Goal: Contribute content

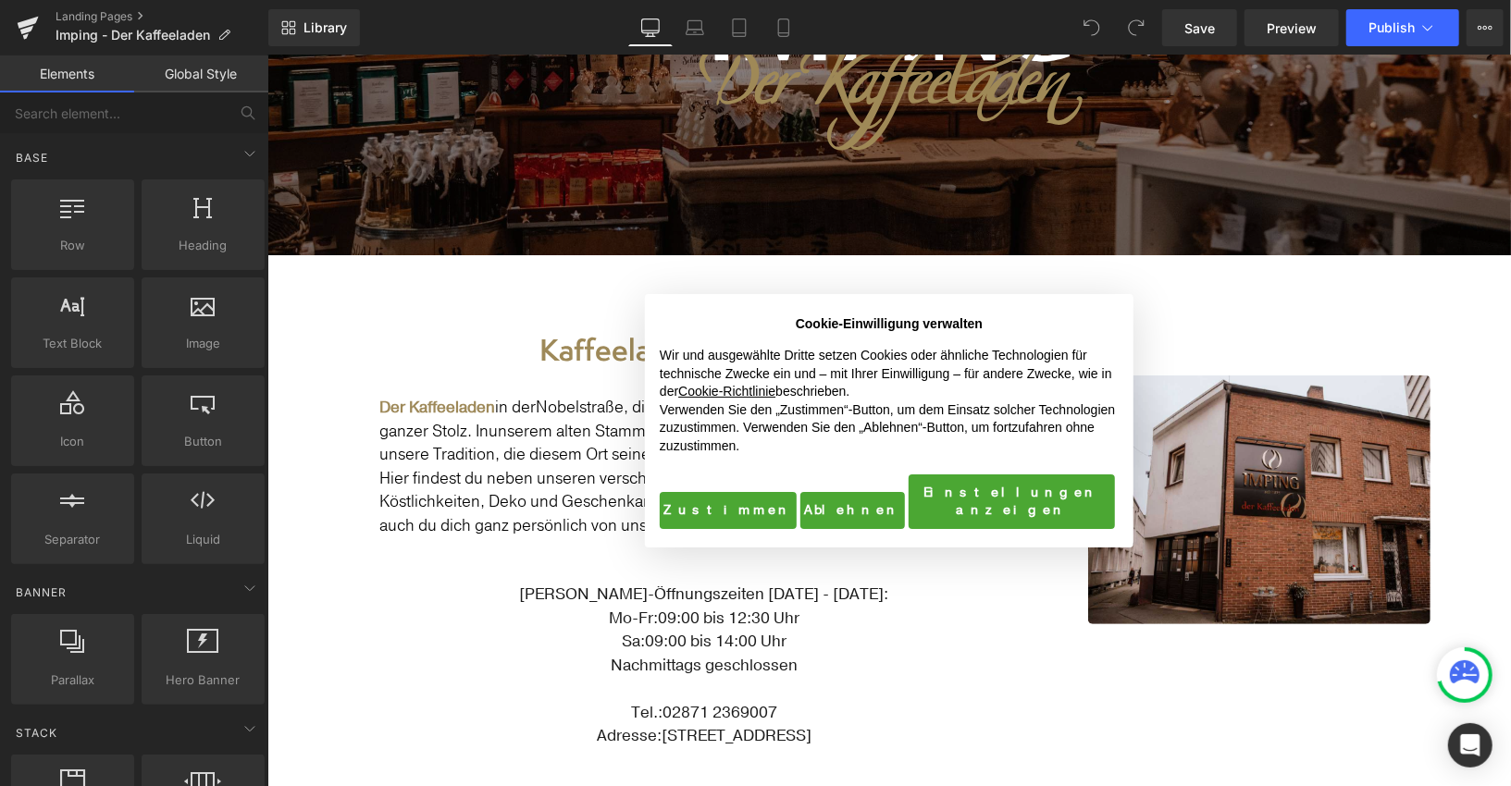
scroll to position [340, 0]
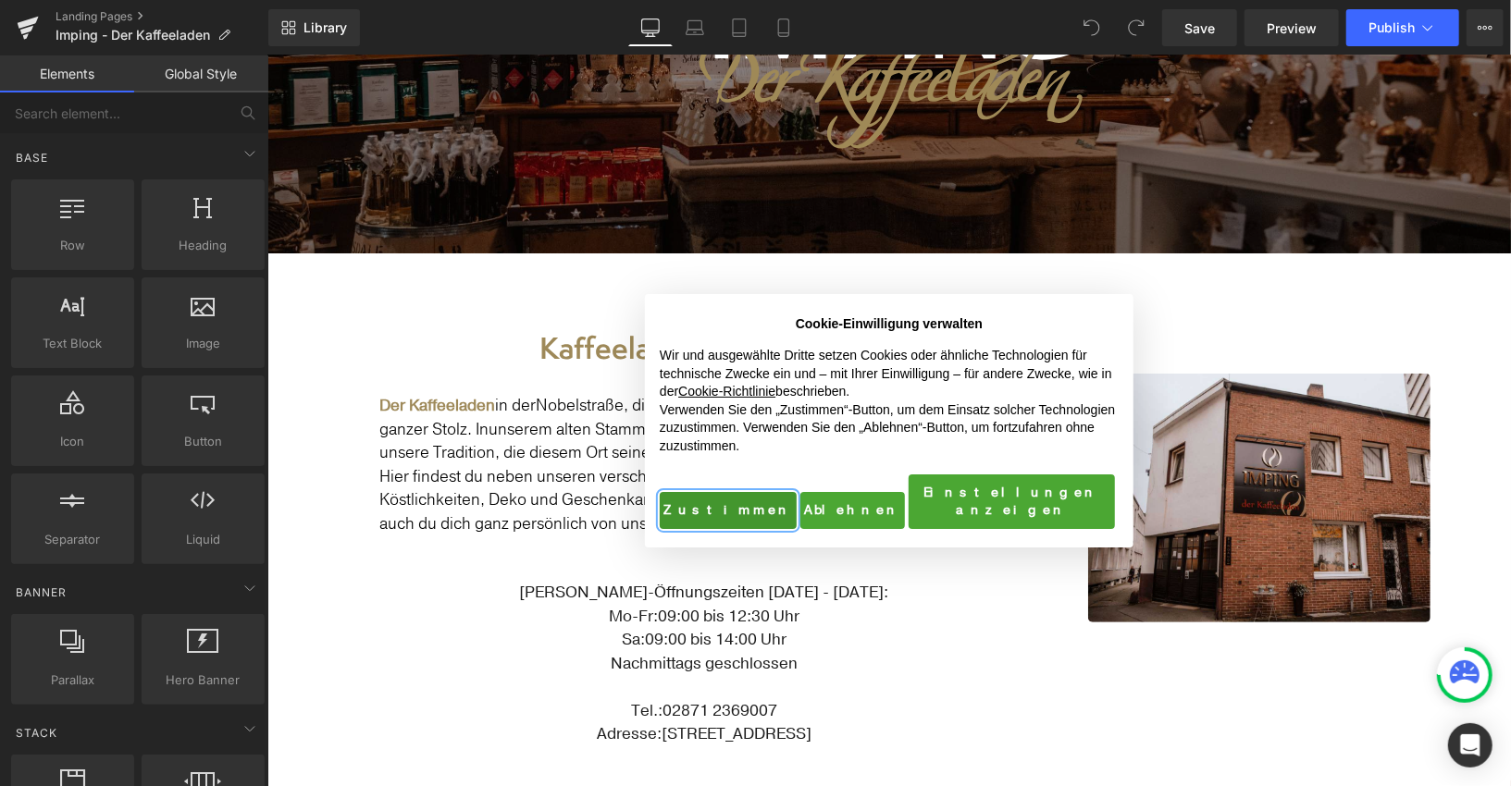
click at [738, 498] on button "Zustimmen" at bounding box center [727, 509] width 137 height 37
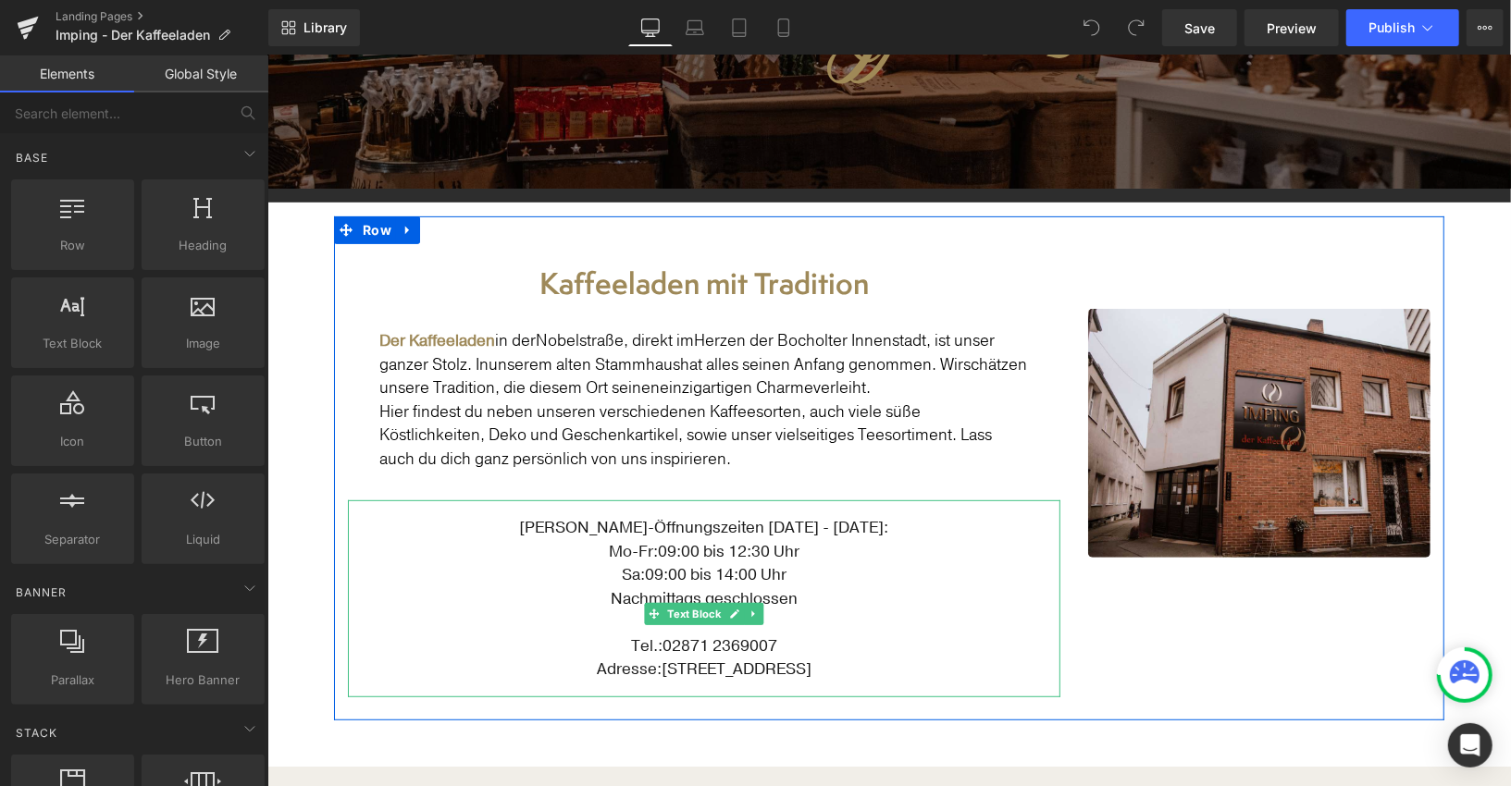
scroll to position [428, 0]
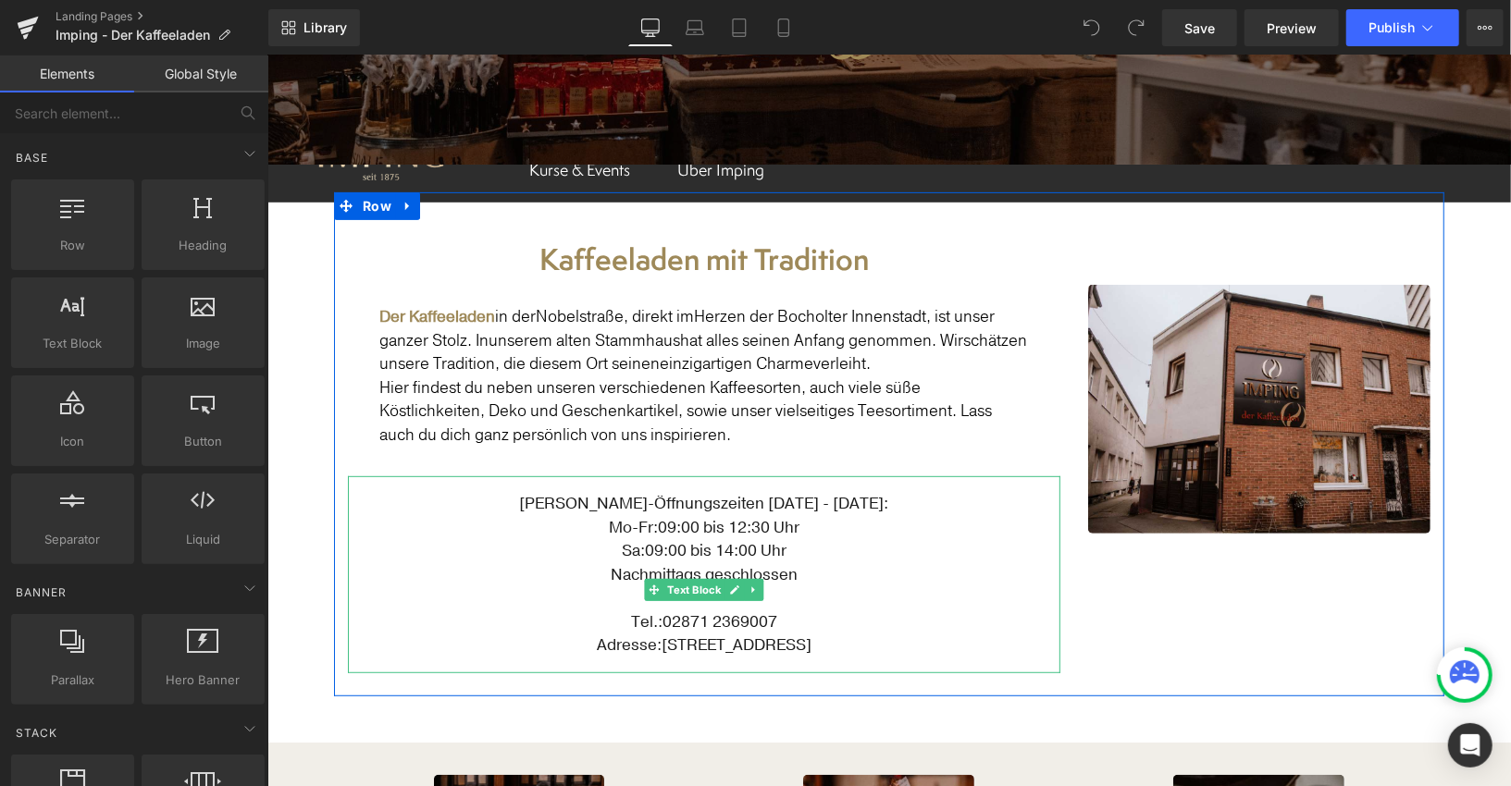
click at [686, 498] on strong "[PERSON_NAME]-Öffnungszeiten [DATE] - [DATE]:" at bounding box center [703, 502] width 369 height 21
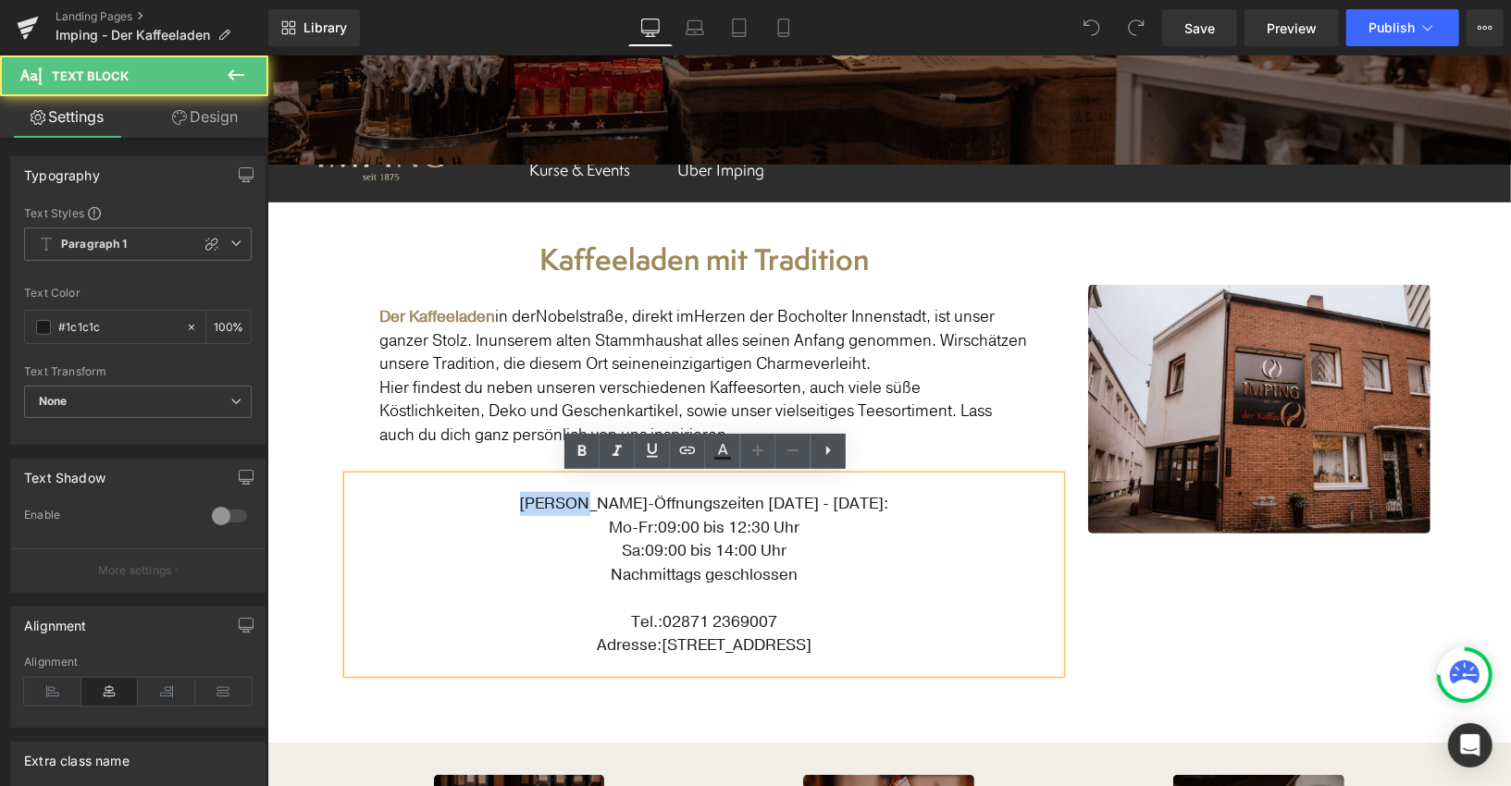
drag, startPoint x: 625, startPoint y: 499, endPoint x: 533, endPoint y: 495, distance: 92.6
click at [533, 495] on p "[PERSON_NAME]-Öffnungszeiten [DATE] - [DATE]:" at bounding box center [702, 503] width 649 height 24
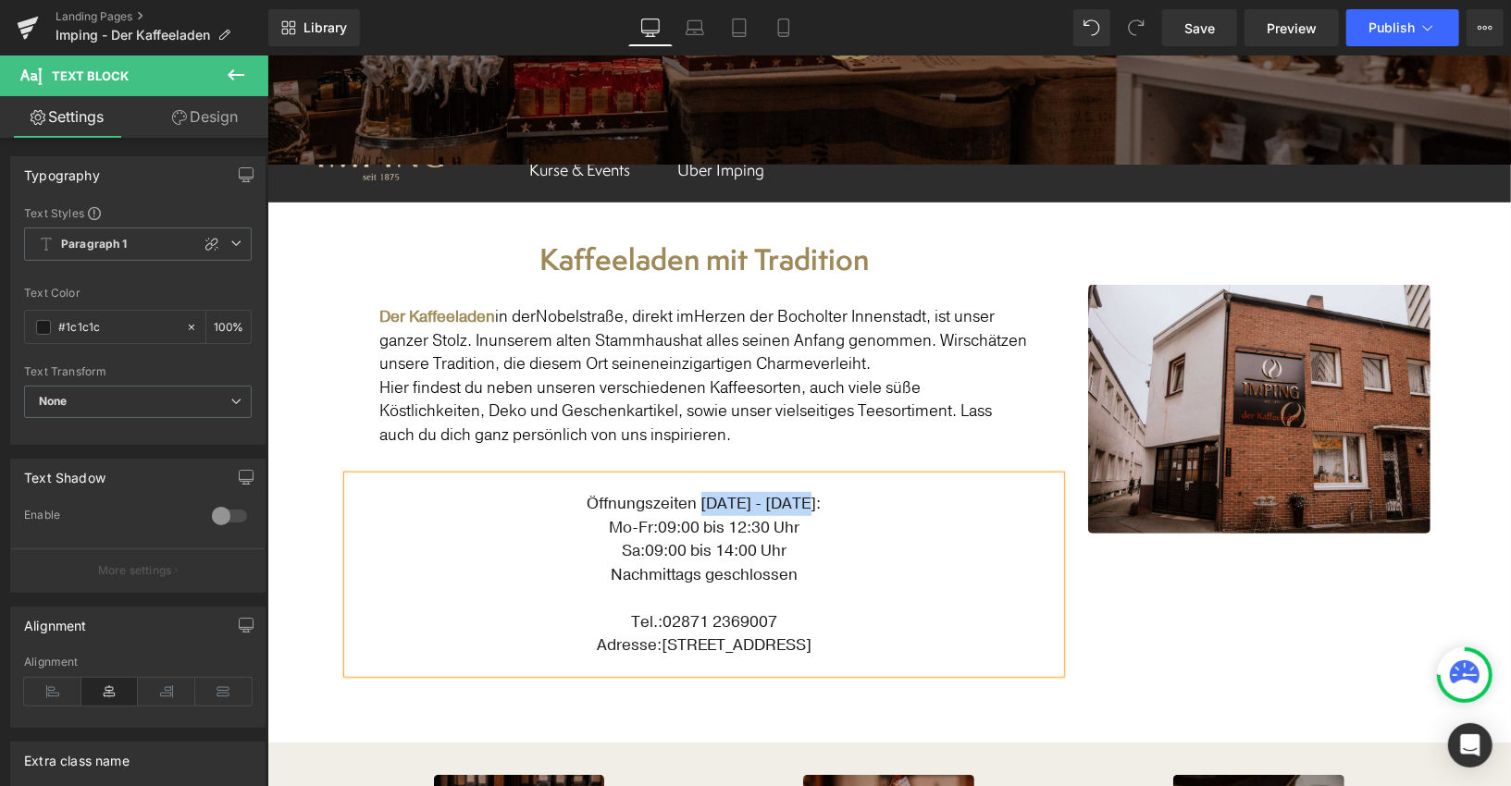
drag, startPoint x: 706, startPoint y: 498, endPoint x: 824, endPoint y: 497, distance: 118.4
click at [814, 497] on strong "Öffnungszeiten [DATE] - [DATE]:" at bounding box center [704, 502] width 234 height 21
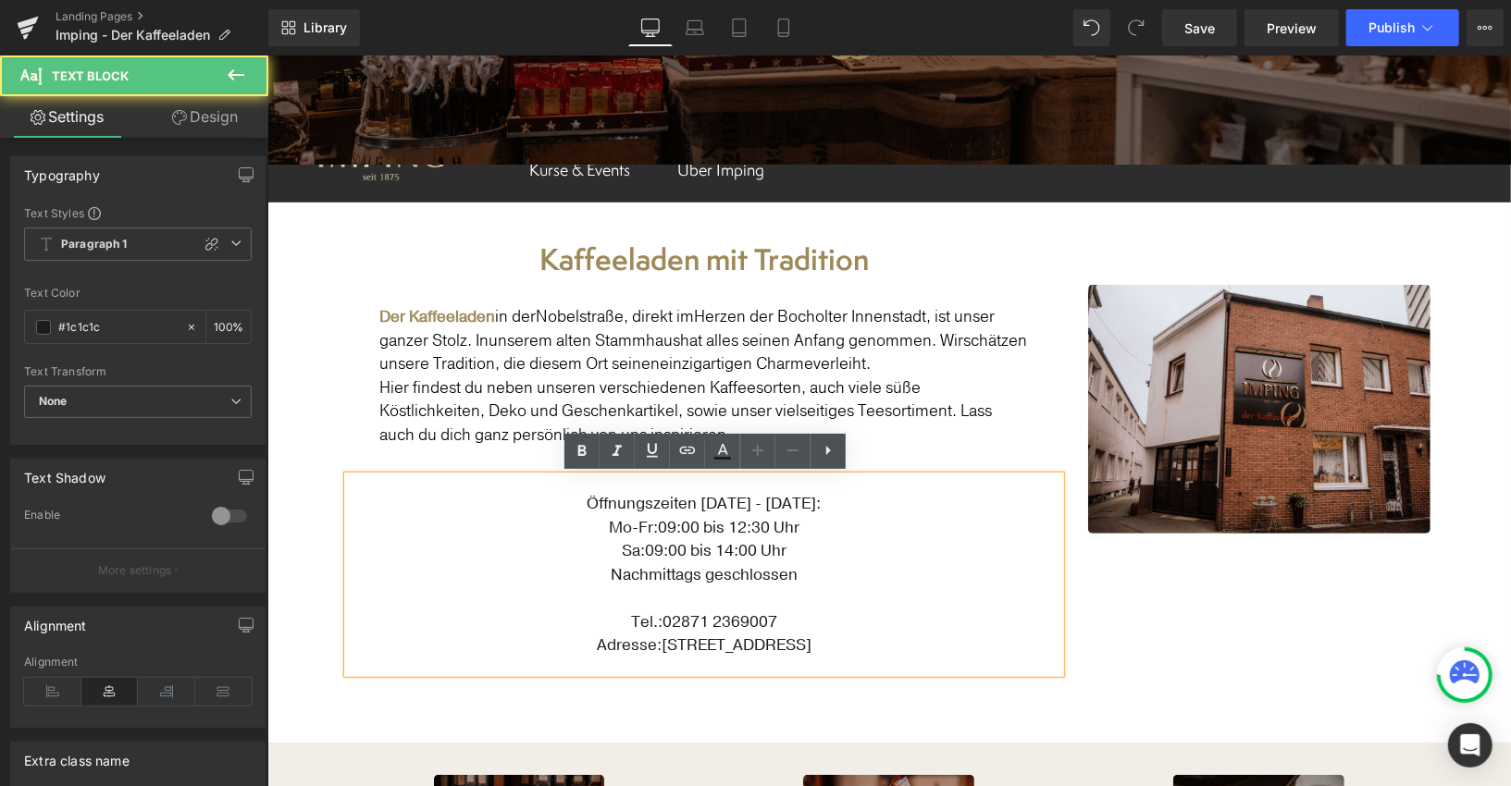
click at [829, 497] on p "Öffnungszeiten [DATE] - [DATE]:" at bounding box center [702, 503] width 649 height 24
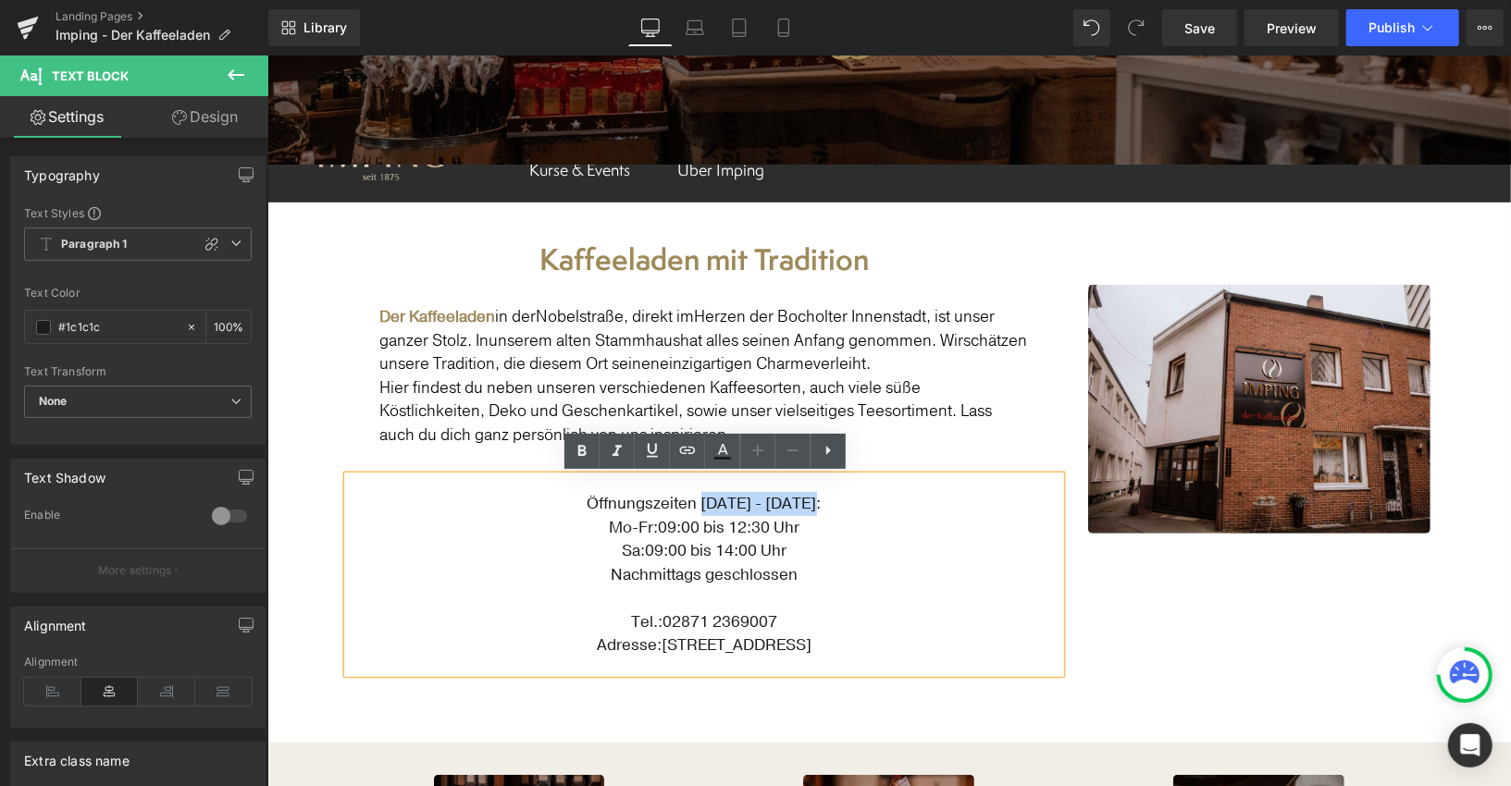
drag, startPoint x: 810, startPoint y: 501, endPoint x: 721, endPoint y: 499, distance: 88.9
click at [707, 499] on strong "Öffnungszeiten [DATE] - [DATE]:" at bounding box center [704, 502] width 234 height 21
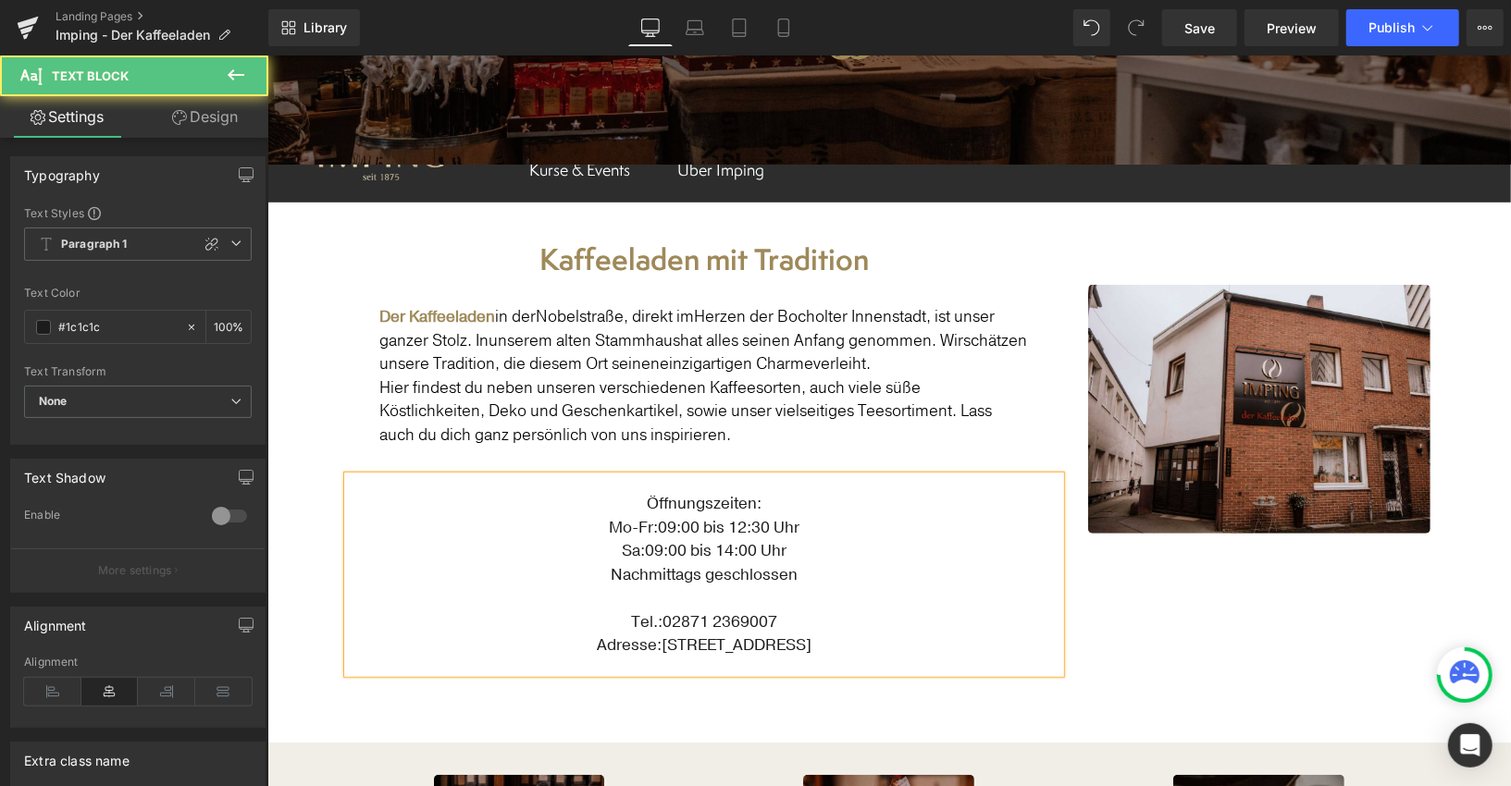
click at [834, 524] on p "Mo-Fr: 09:00 bis 12:30 Uhr" at bounding box center [702, 527] width 649 height 24
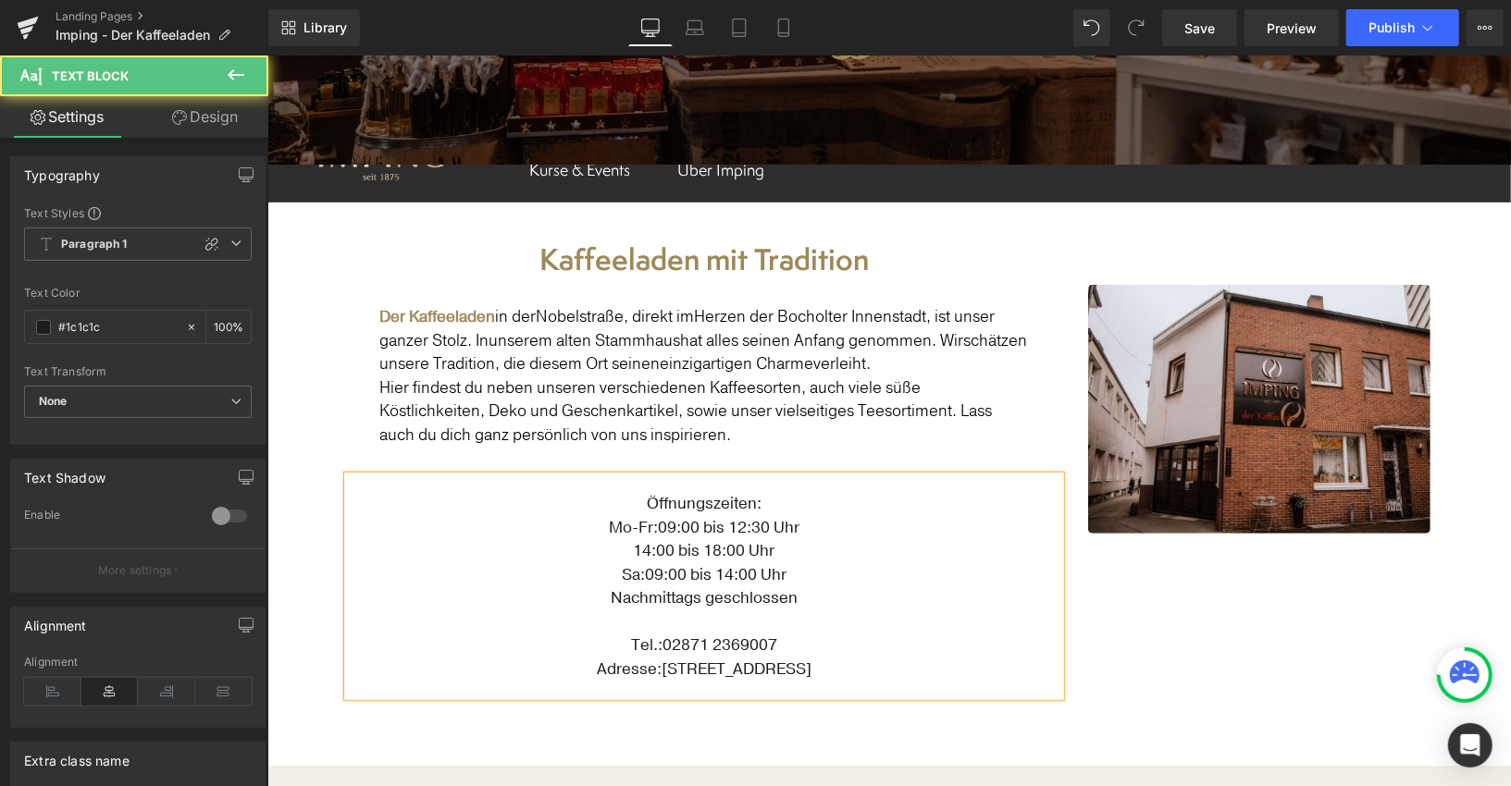
drag, startPoint x: 801, startPoint y: 599, endPoint x: 572, endPoint y: 598, distance: 229.4
click at [572, 598] on p "Nachmittags geschlossen" at bounding box center [702, 598] width 649 height 24
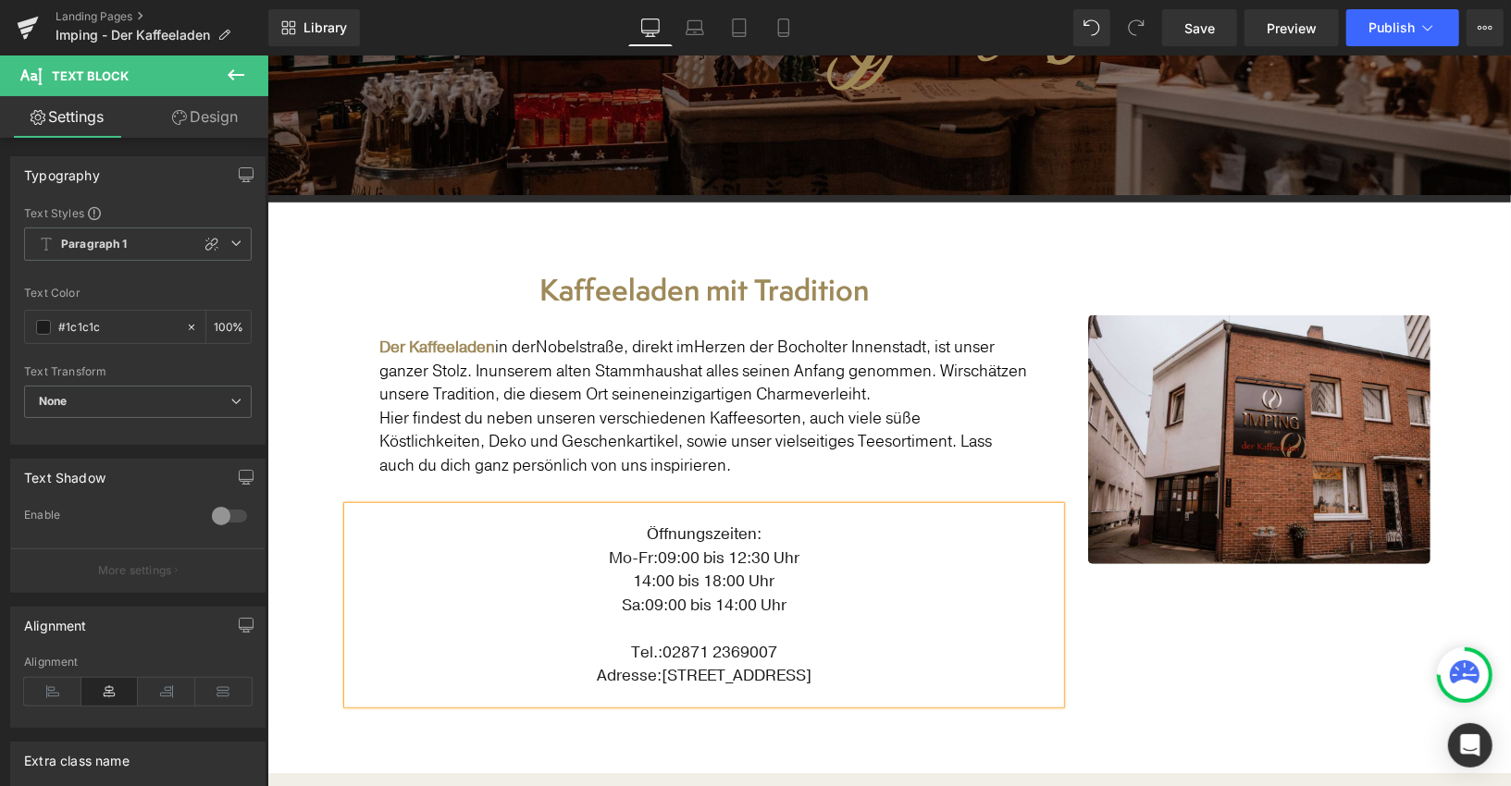
scroll to position [367, 0]
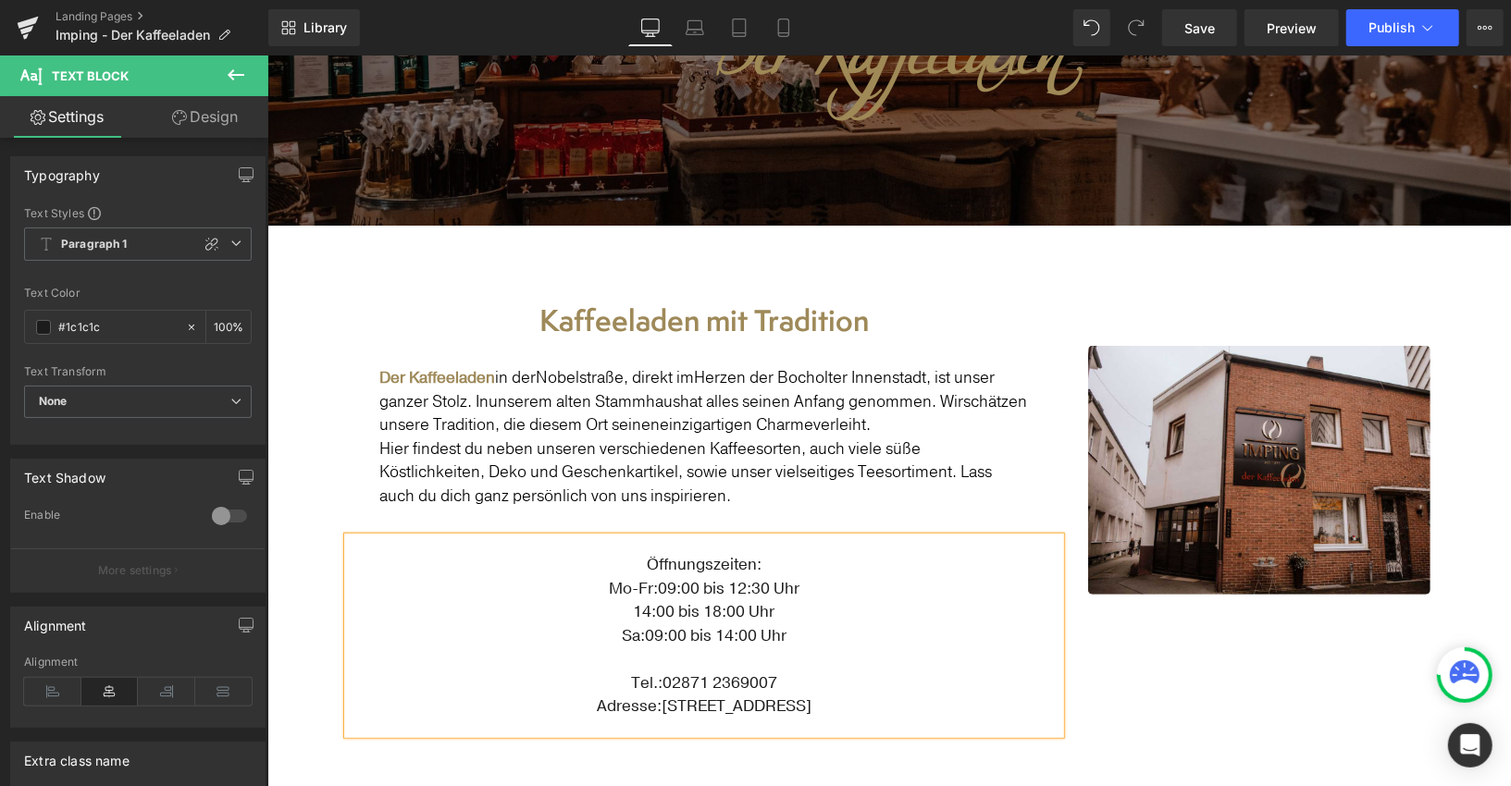
click at [760, 308] on h1 "Kaffeeladen mit Tradition" at bounding box center [703, 320] width 712 height 42
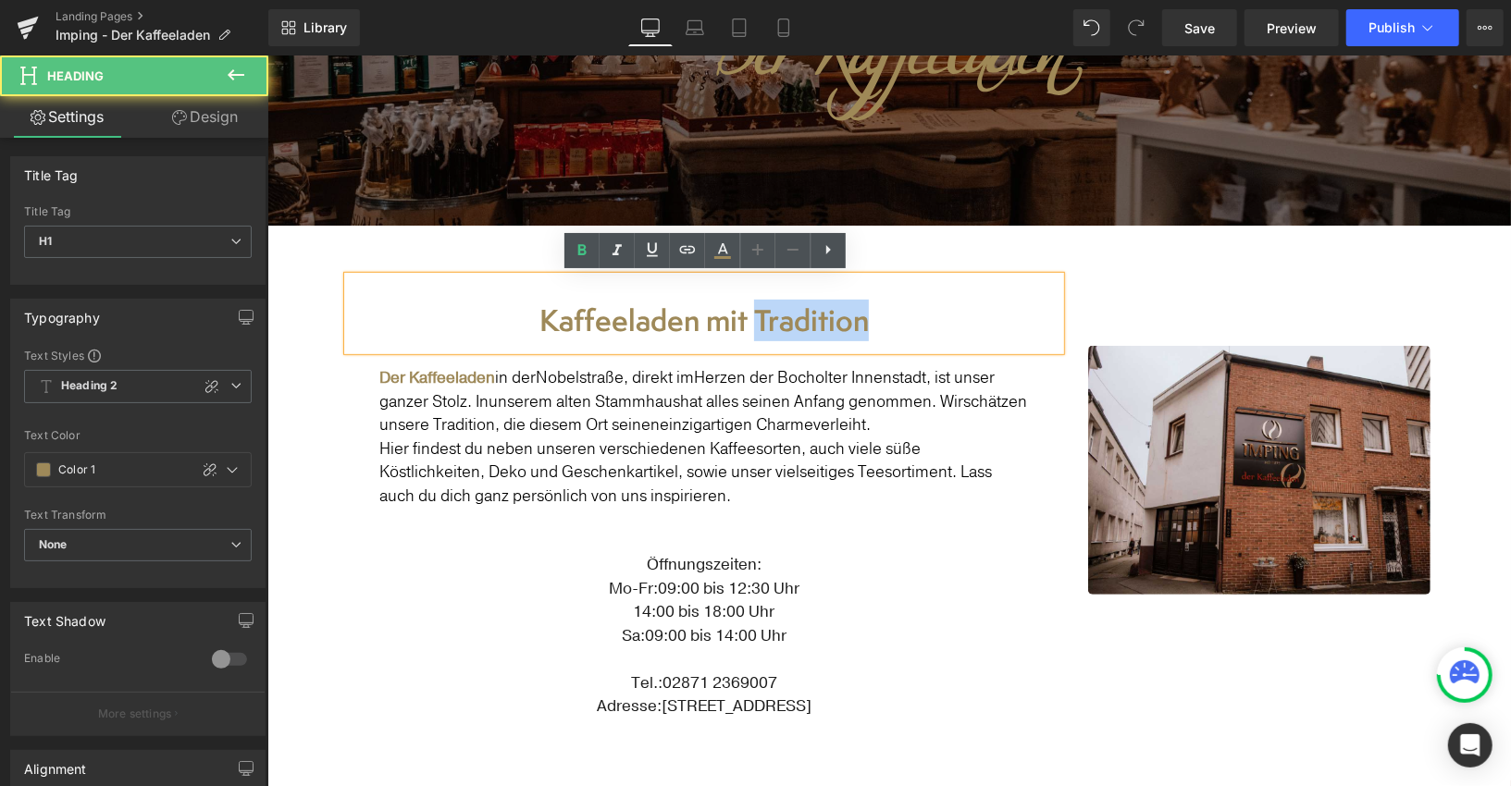
click at [760, 308] on h1 "Kaffeeladen mit Tradition" at bounding box center [703, 320] width 712 height 42
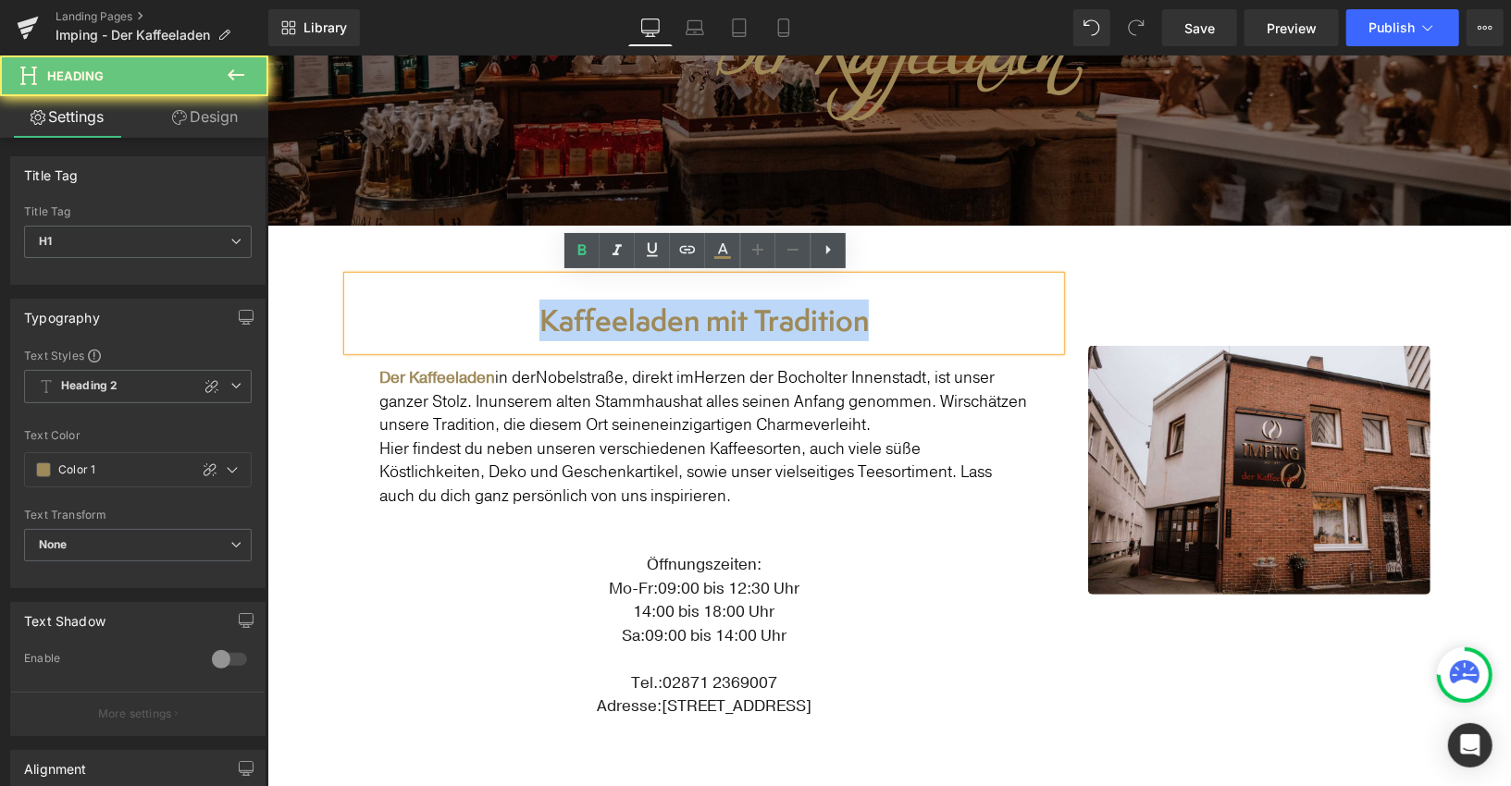
click at [760, 308] on h1 "Kaffeeladen mit Tradition" at bounding box center [703, 320] width 712 height 42
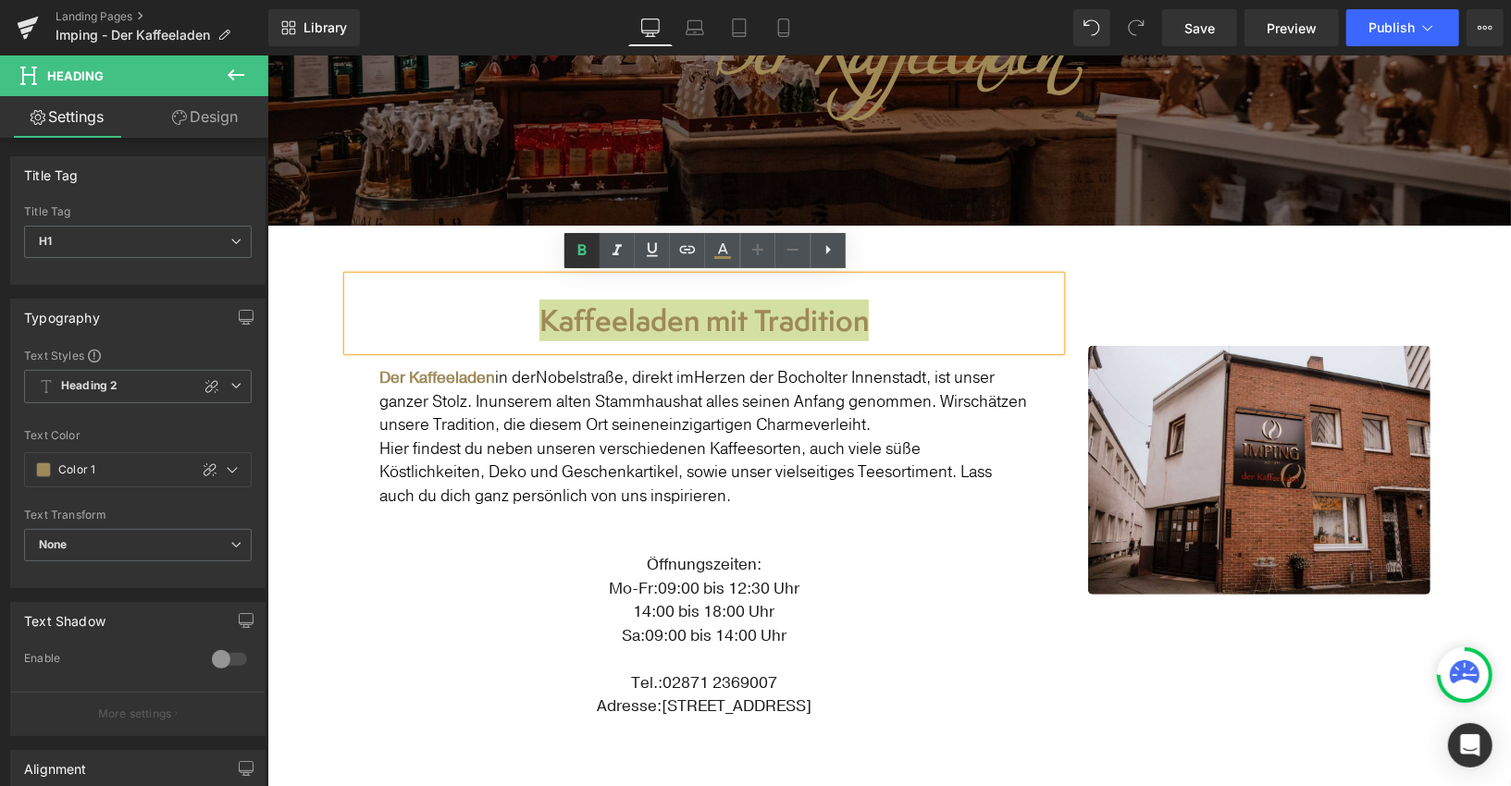
click at [582, 251] on icon at bounding box center [581, 250] width 8 height 11
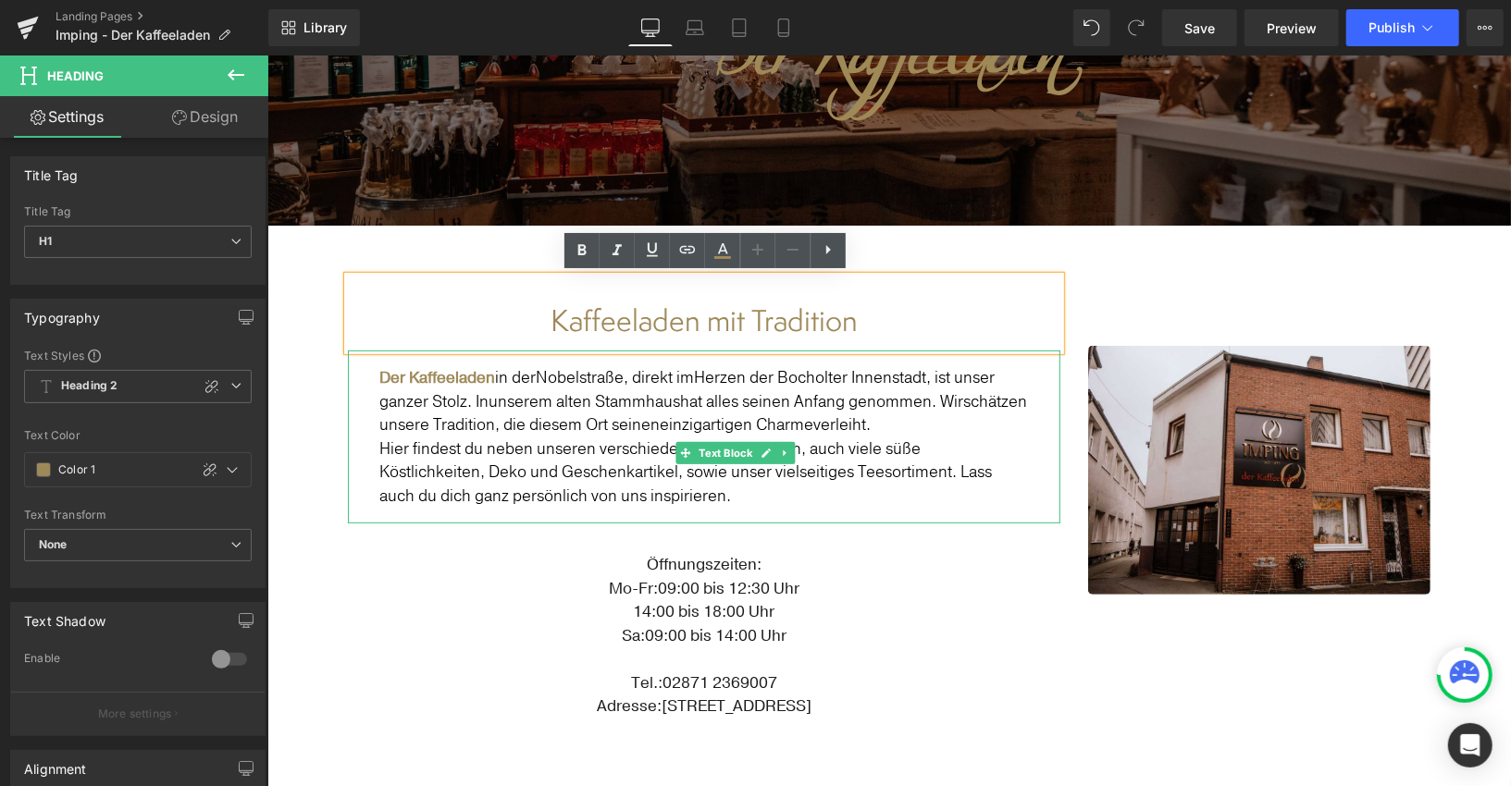
drag, startPoint x: 472, startPoint y: 370, endPoint x: 496, endPoint y: 379, distance: 25.8
click at [472, 370] on span "Der Kaffeeladen" at bounding box center [436, 376] width 116 height 21
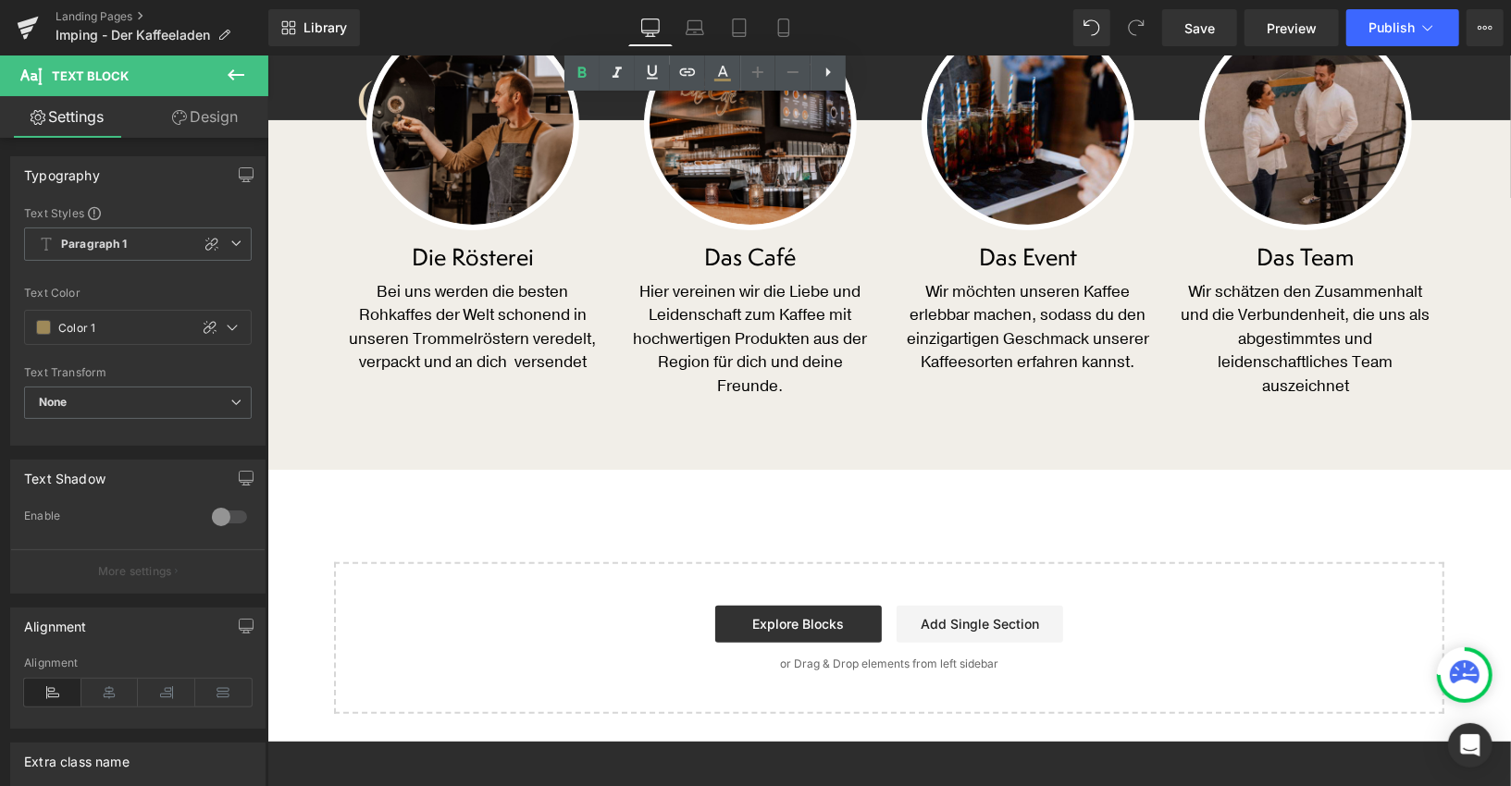
scroll to position [4826, 0]
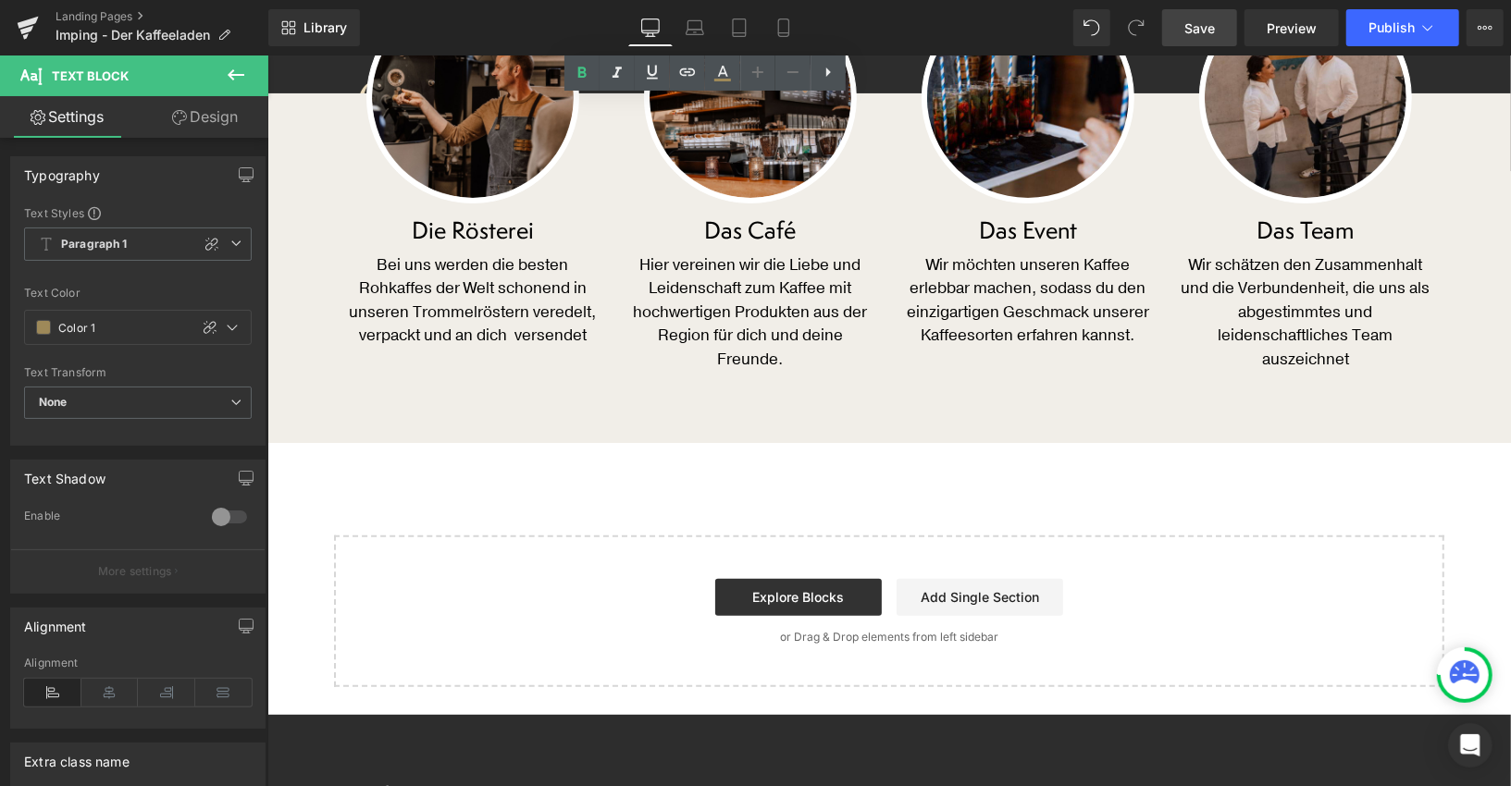
click at [1187, 31] on span "Save" at bounding box center [1199, 28] width 31 height 19
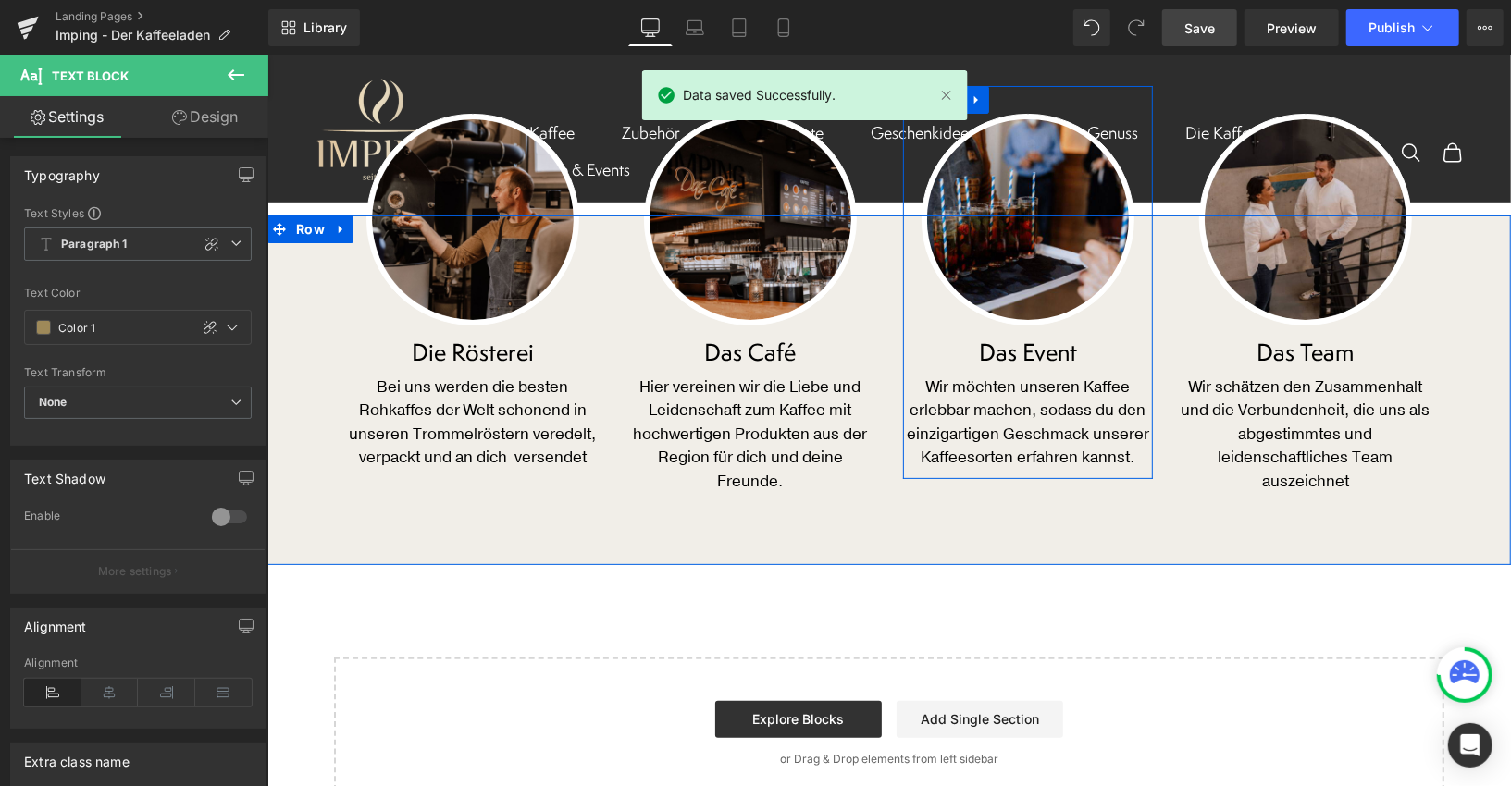
scroll to position [4672, 0]
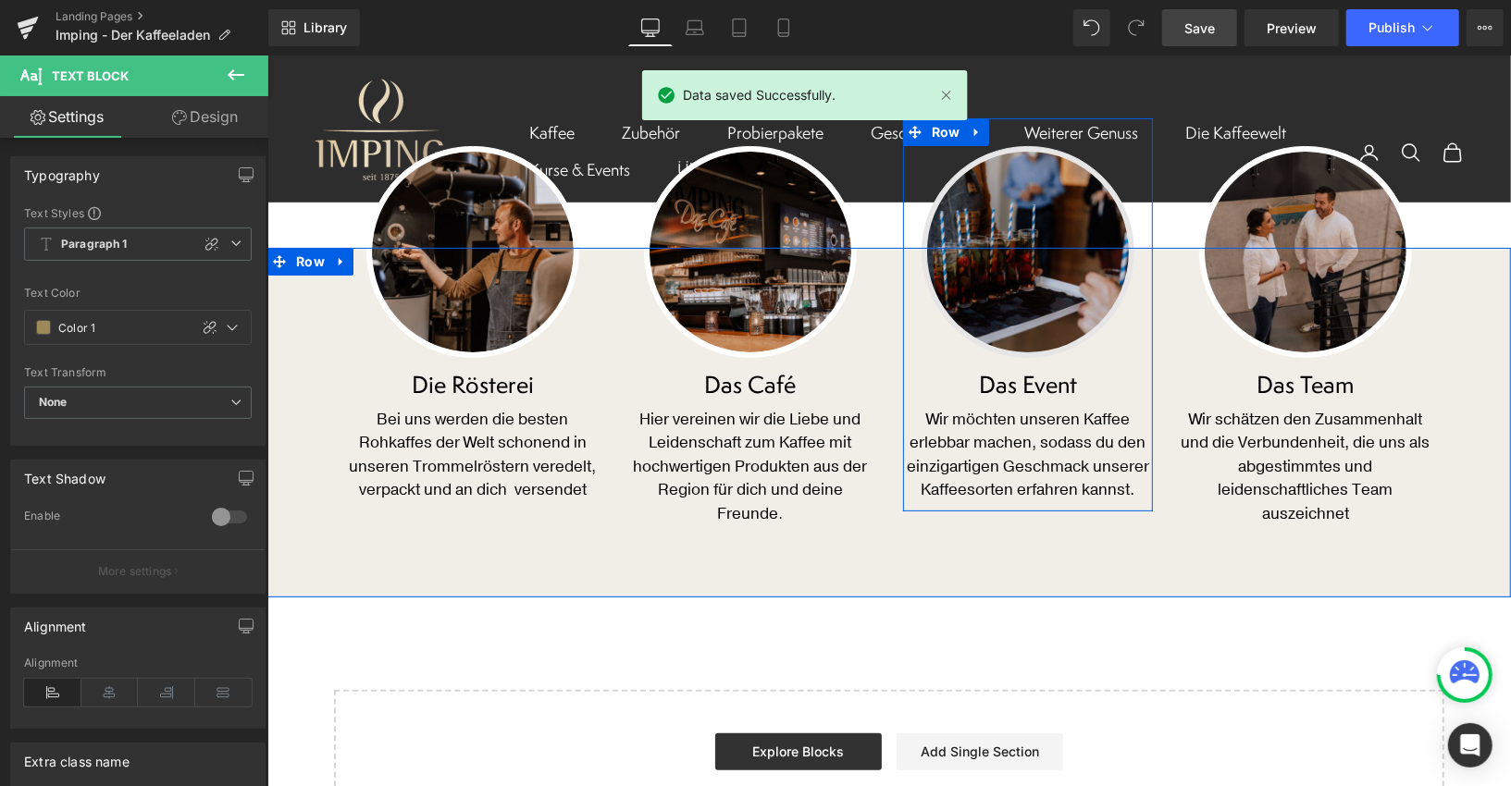
click at [1039, 243] on img at bounding box center [1027, 251] width 213 height 213
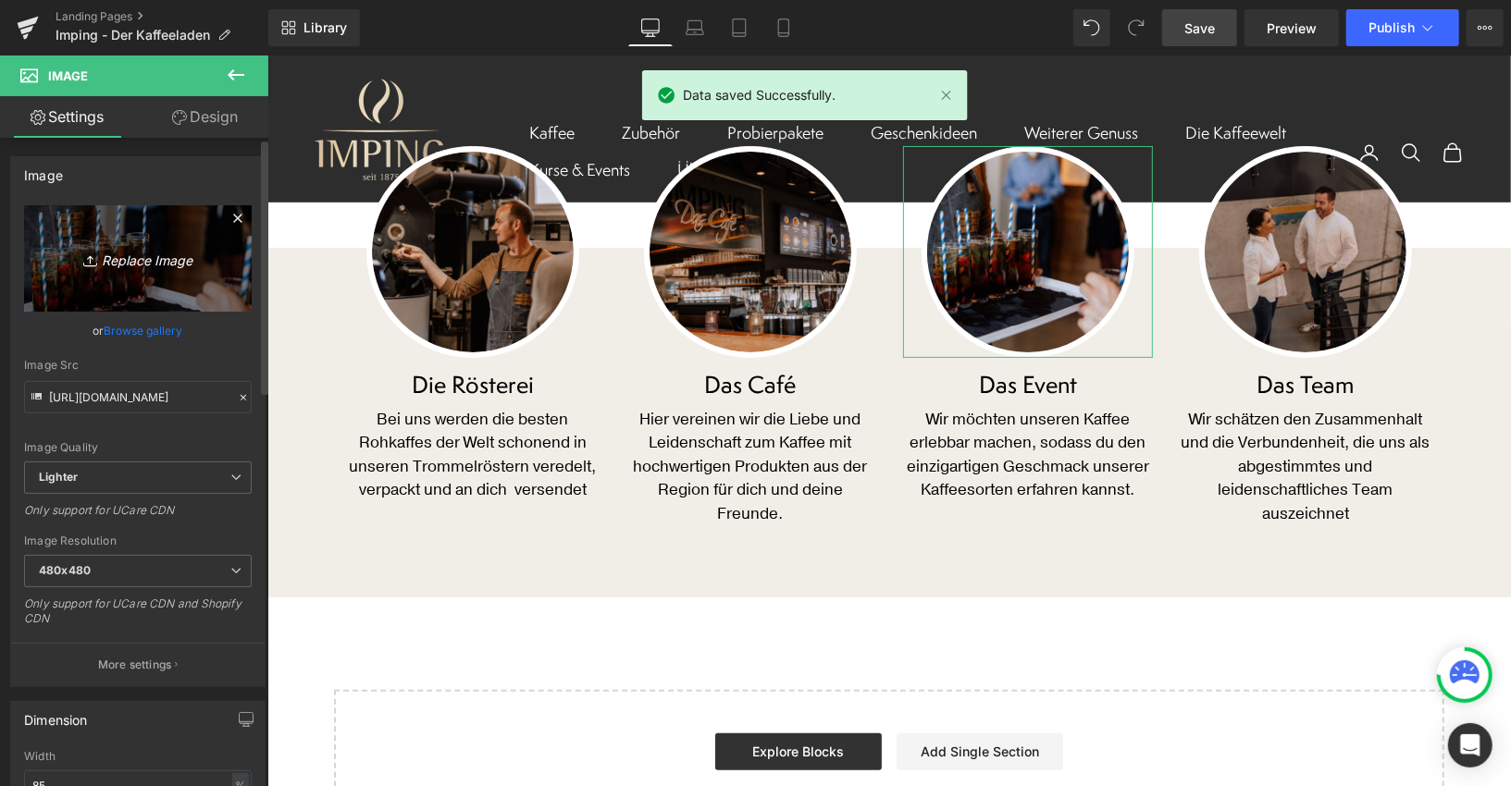
click at [142, 255] on icon "Replace Image" at bounding box center [138, 258] width 148 height 23
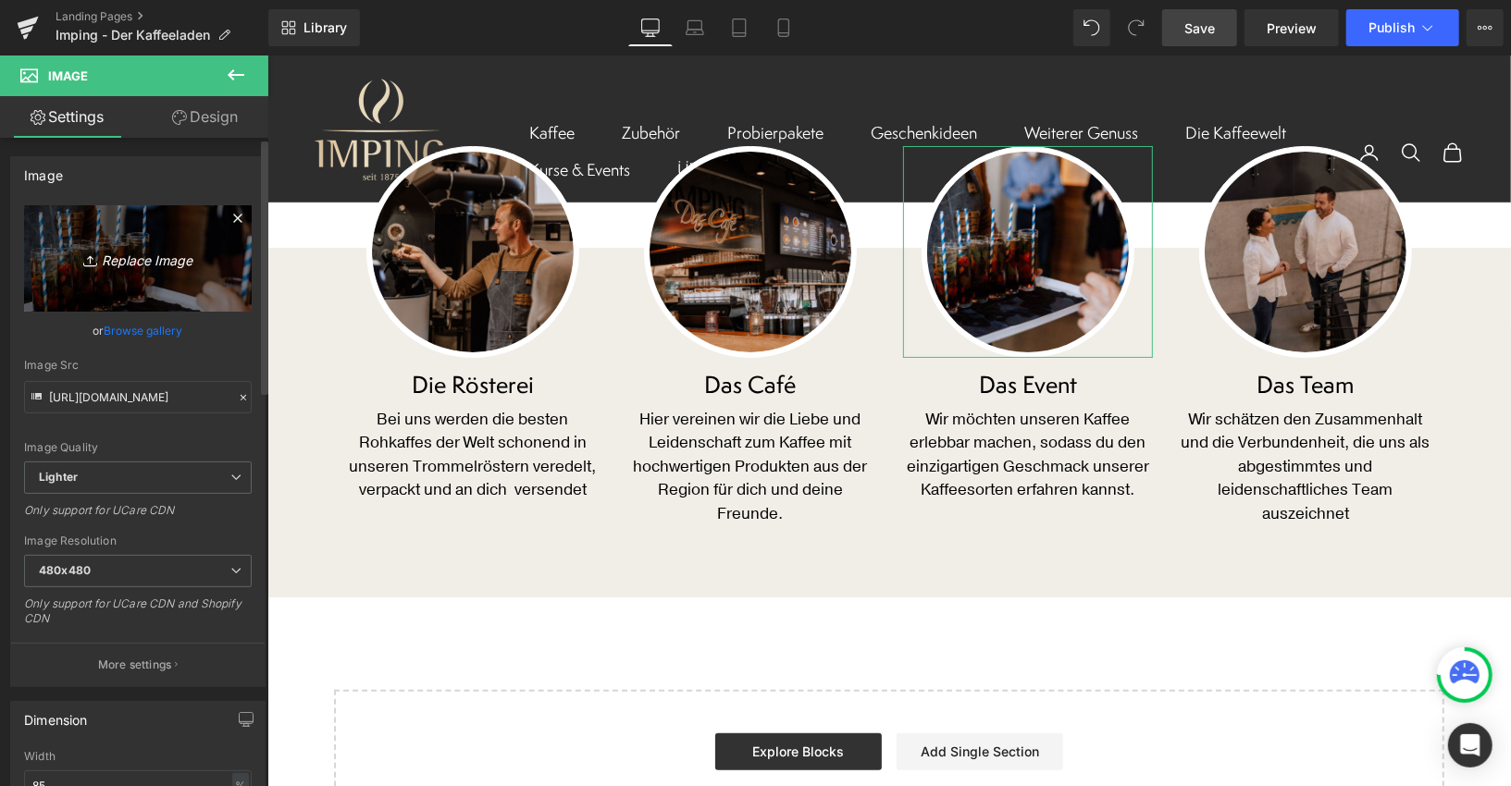
type input "C:\fakepath\kaffeewelt.png"
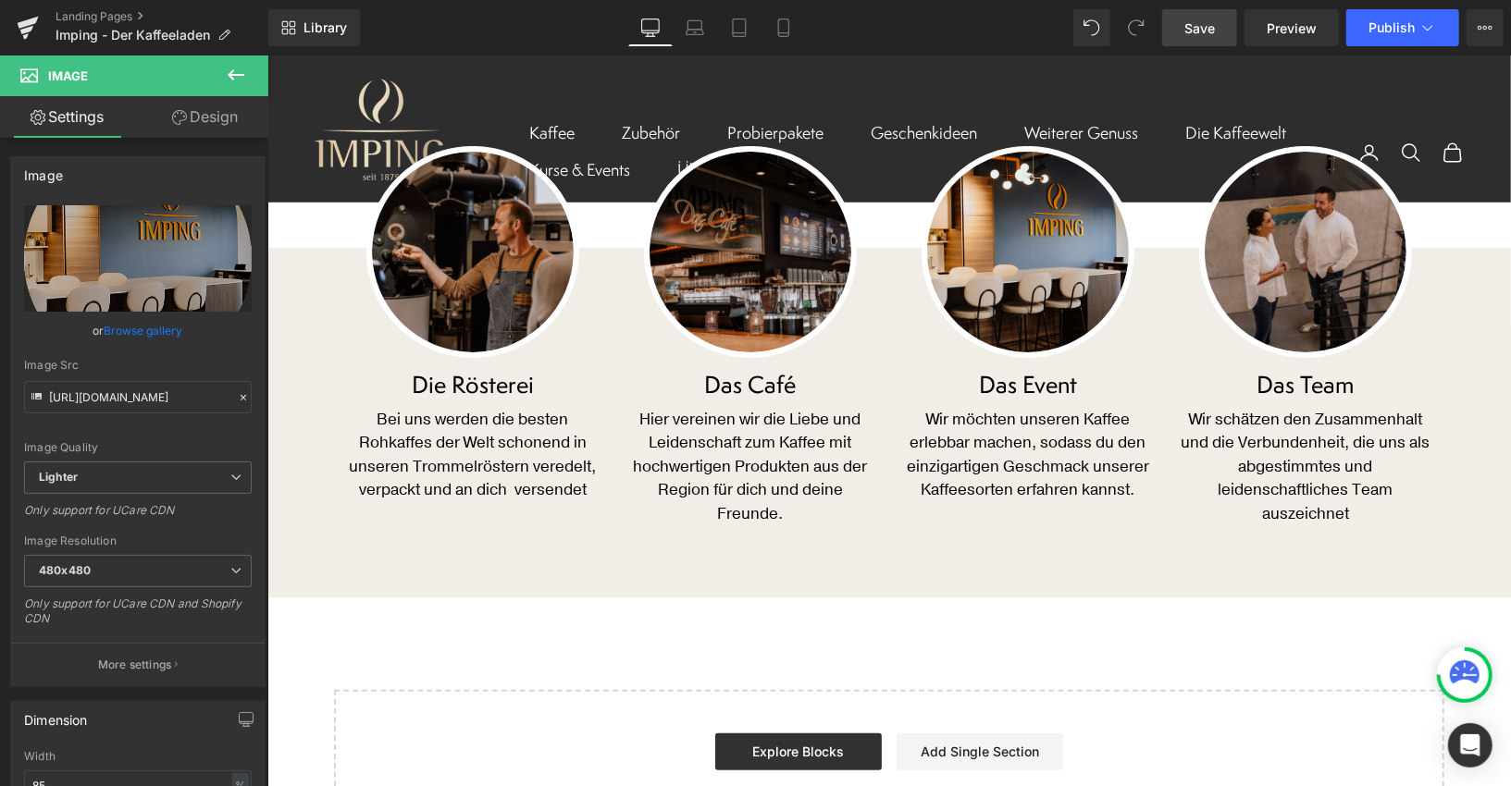
type input "[URL][DOMAIN_NAME]"
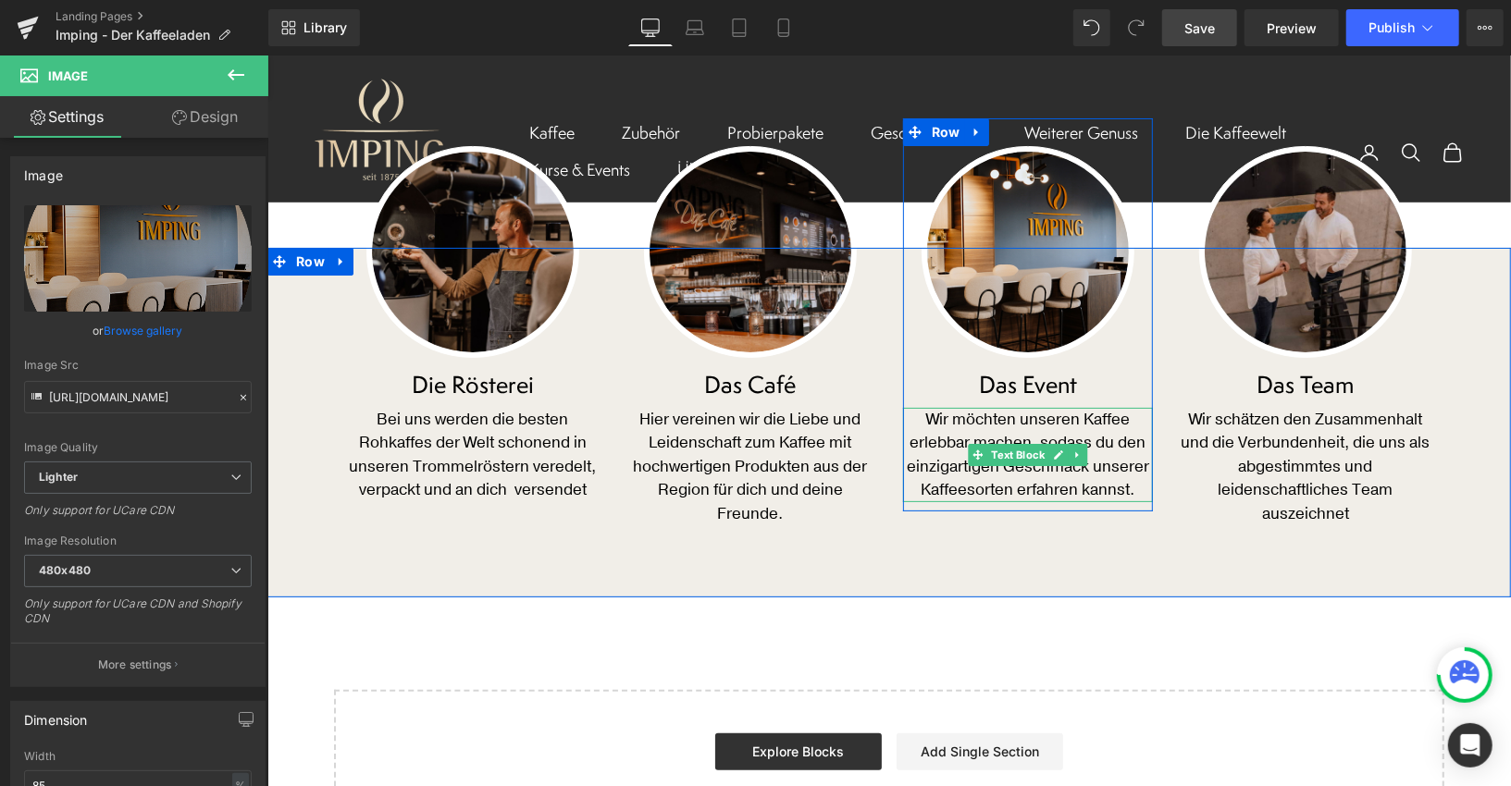
click at [955, 420] on p "Wir möchten unseren Kaffee erlebbar machen, sodass du den einzigartigen Geschma…" at bounding box center [1027, 454] width 250 height 94
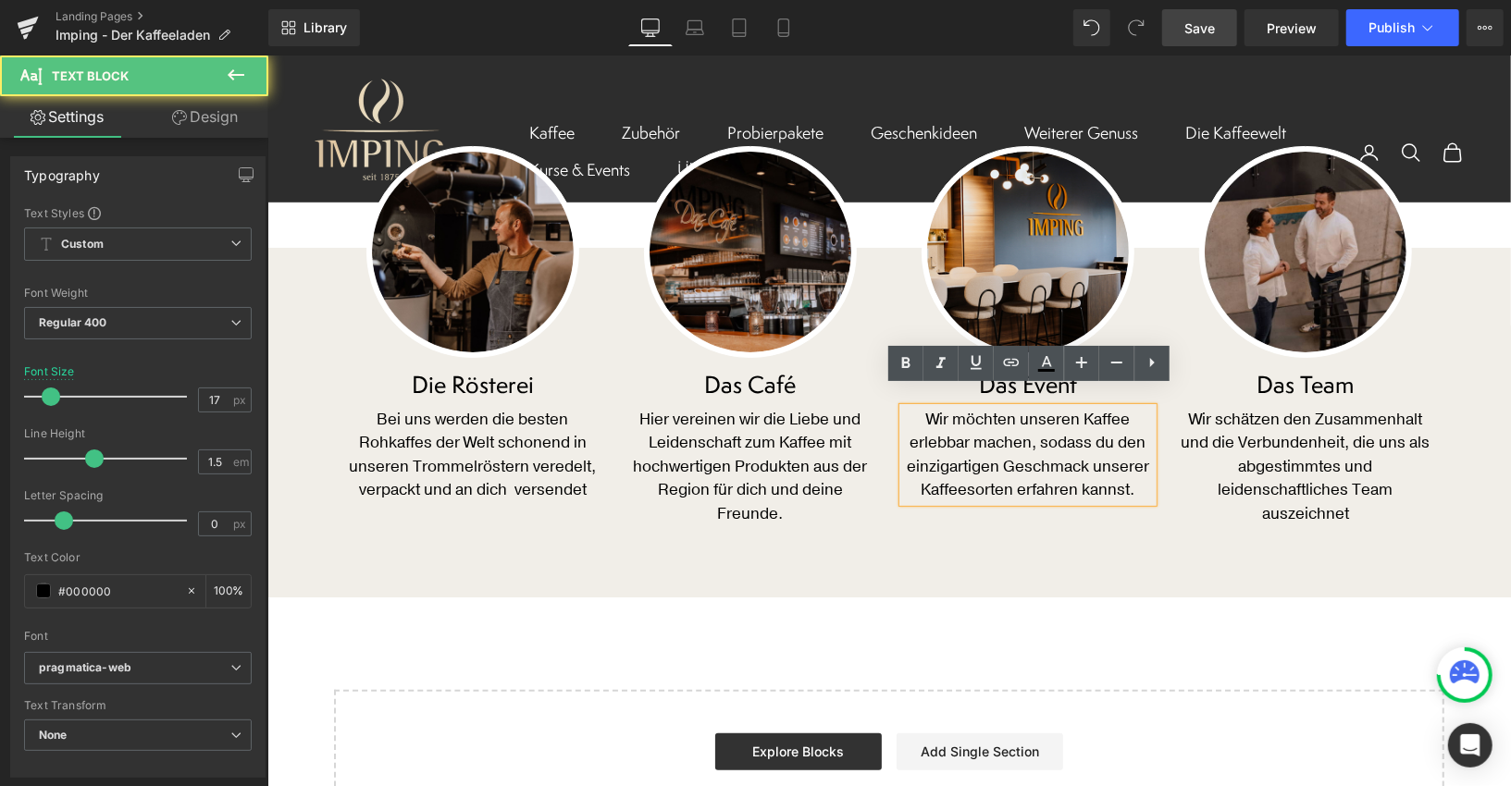
click at [953, 420] on p "Wir möchten unseren Kaffee erlebbar machen, sodass du den einzigartigen Geschma…" at bounding box center [1027, 454] width 250 height 94
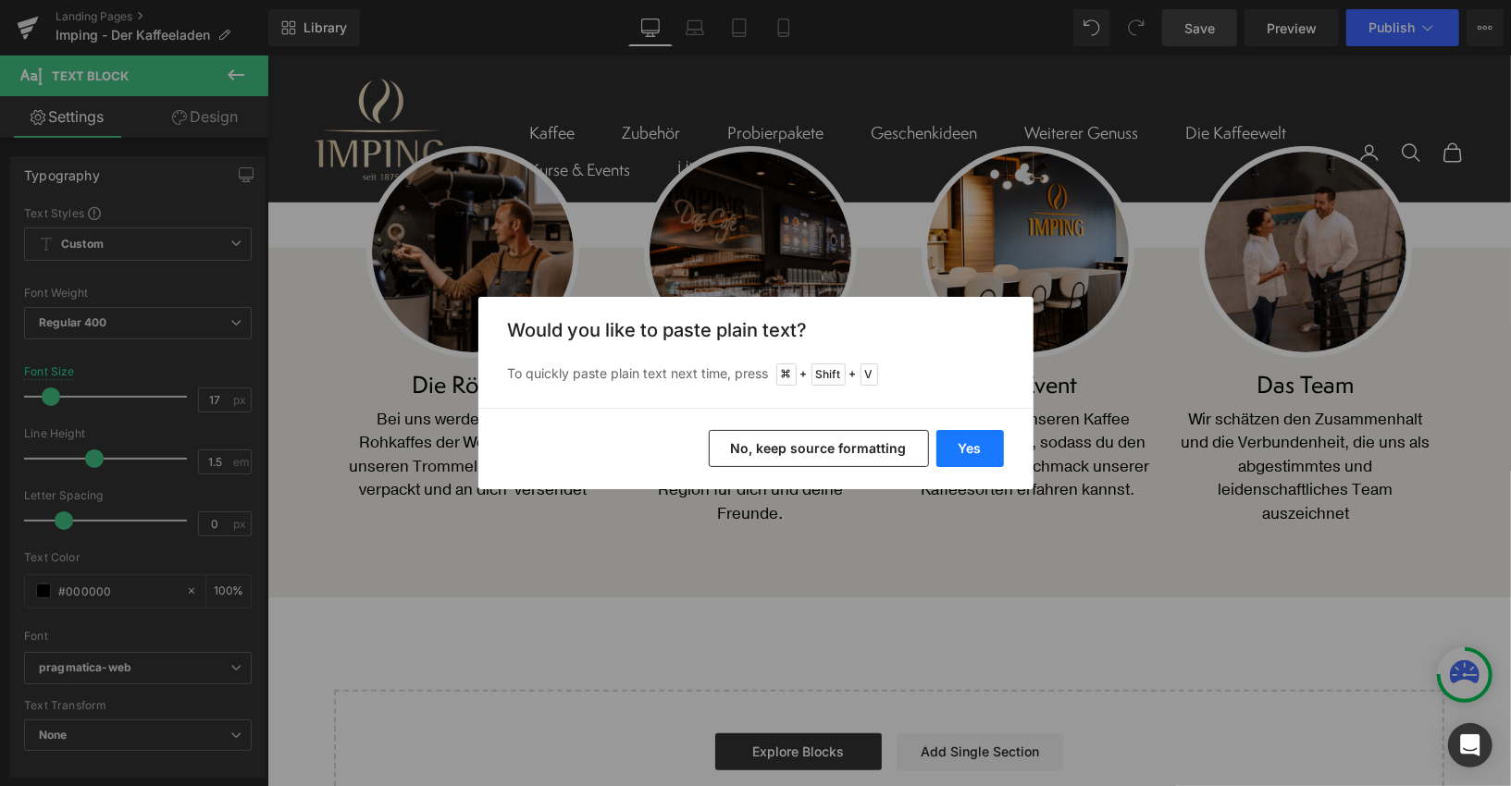
click at [961, 450] on button "Yes" at bounding box center [970, 448] width 68 height 37
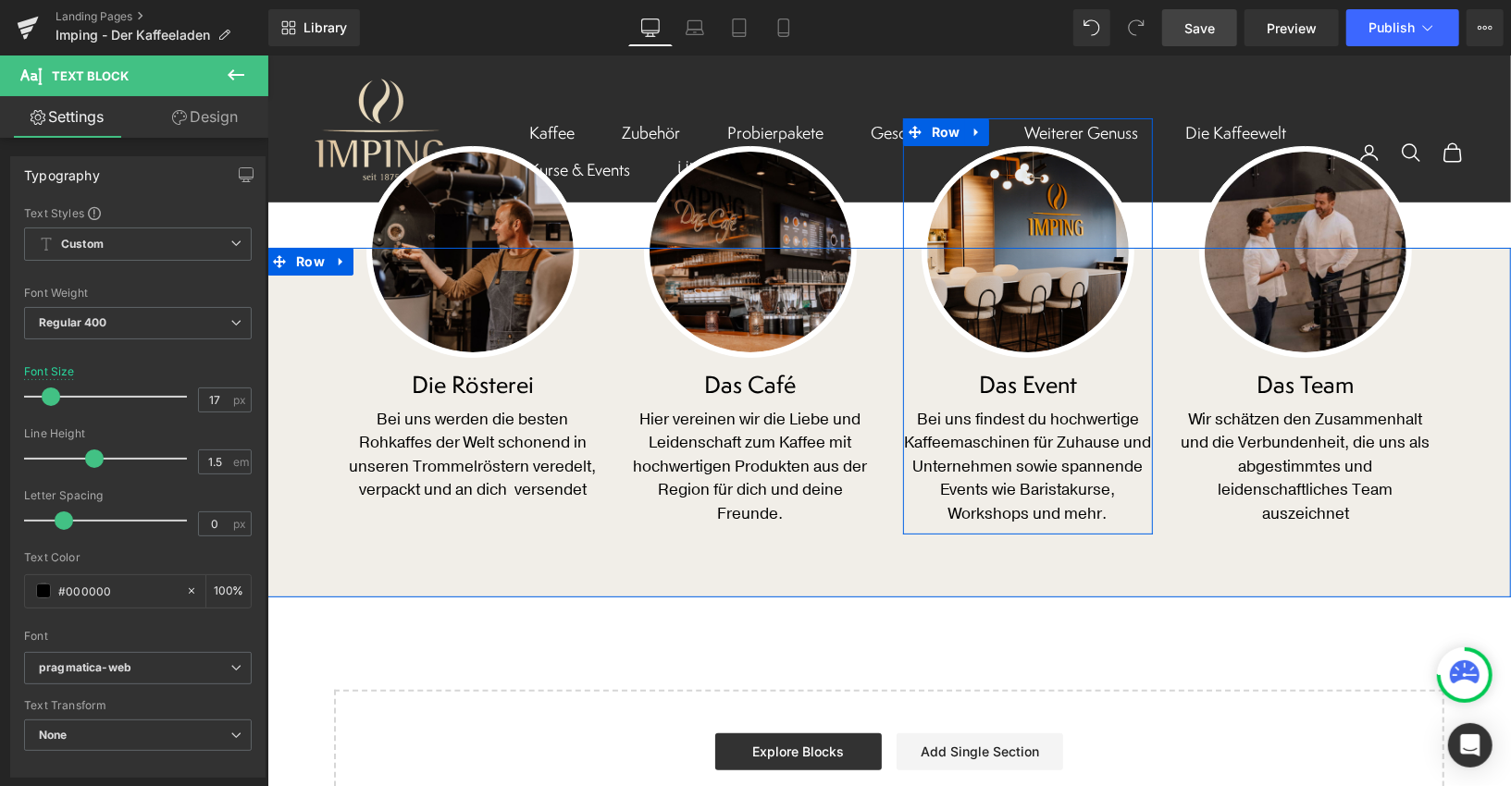
click at [1019, 371] on h2 "Das Event" at bounding box center [1027, 384] width 250 height 27
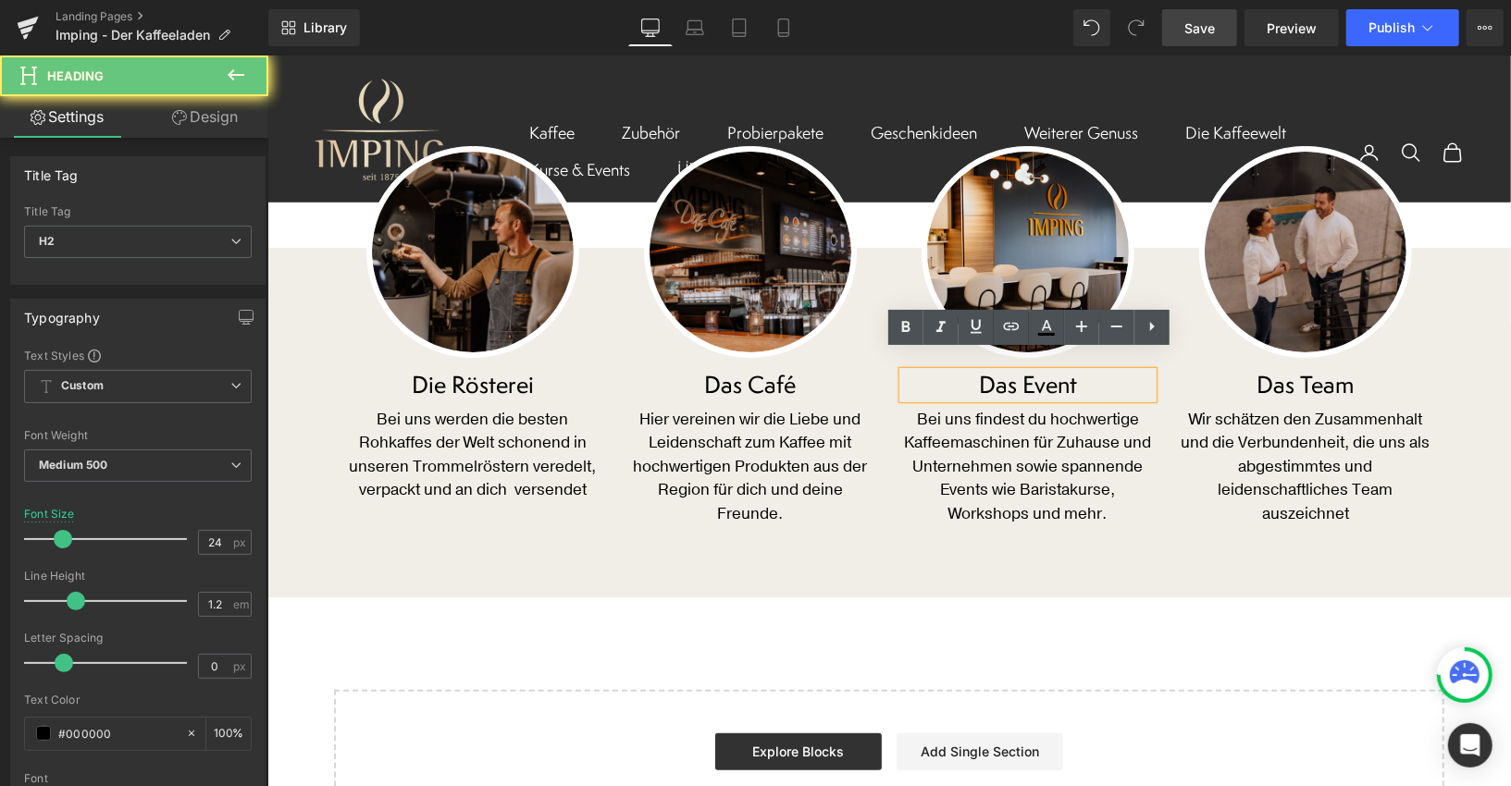
click at [1001, 371] on h2 "Das Event" at bounding box center [1027, 384] width 250 height 27
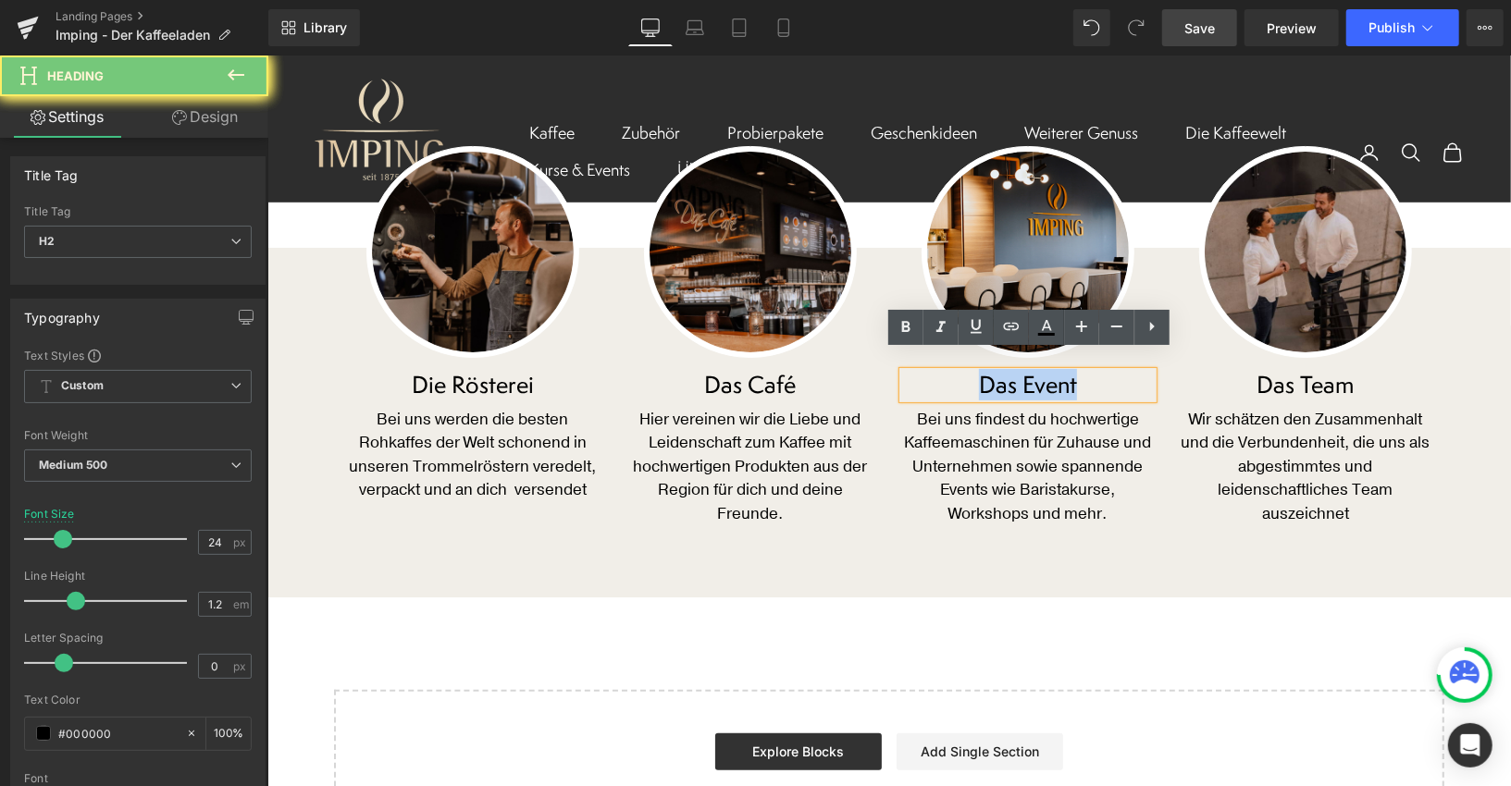
click at [1001, 371] on h2 "Das Event" at bounding box center [1027, 384] width 250 height 27
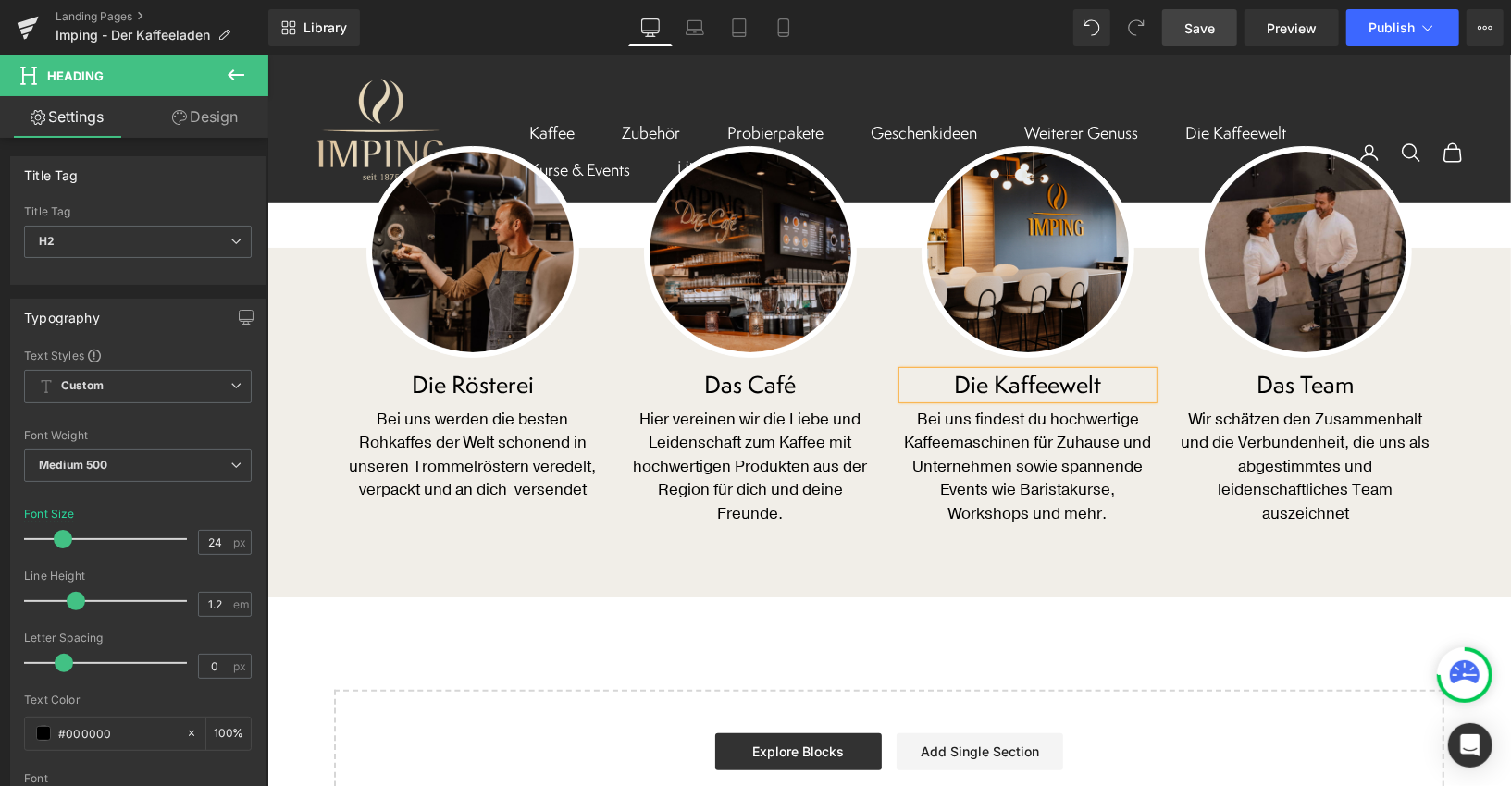
click at [525, 565] on div "Image Die Rösterei Heading Bei uns werden die besten Rohkaffes der Welt schonen…" at bounding box center [887, 422] width 1243 height 332
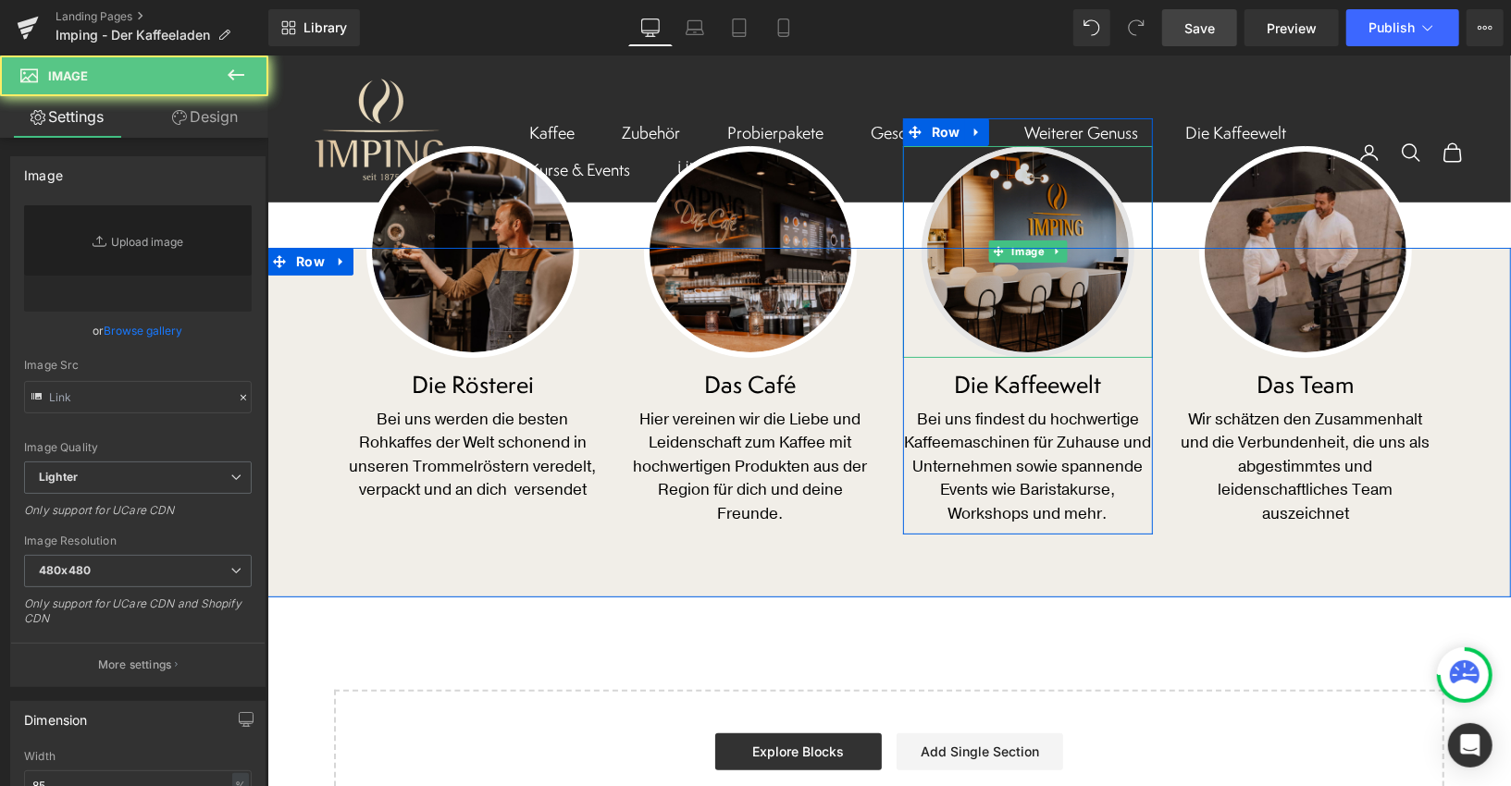
type input "[URL][DOMAIN_NAME]"
click at [956, 277] on img at bounding box center [1027, 251] width 213 height 213
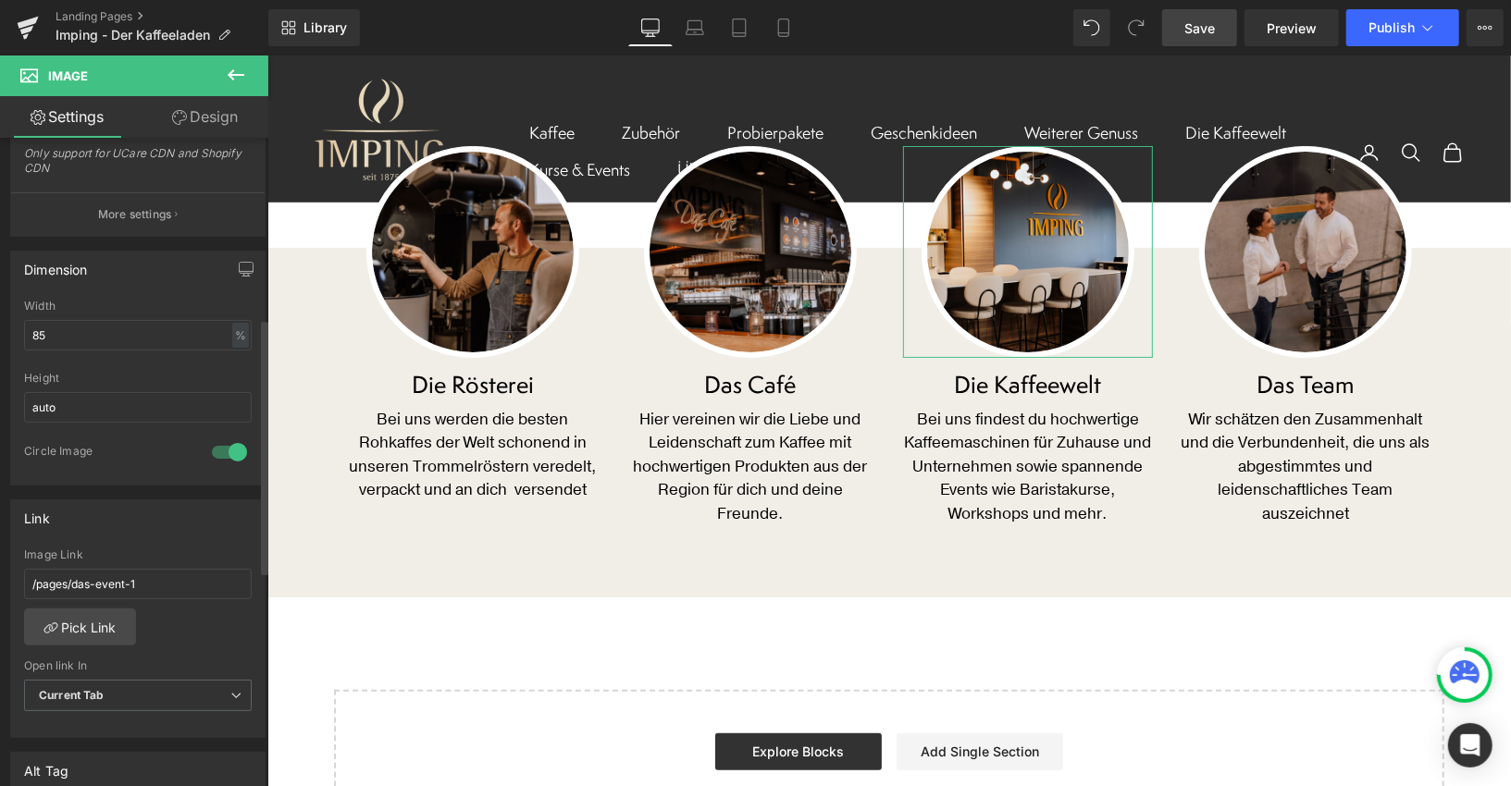
scroll to position [455, 0]
click at [76, 616] on link "Pick Link" at bounding box center [80, 622] width 112 height 37
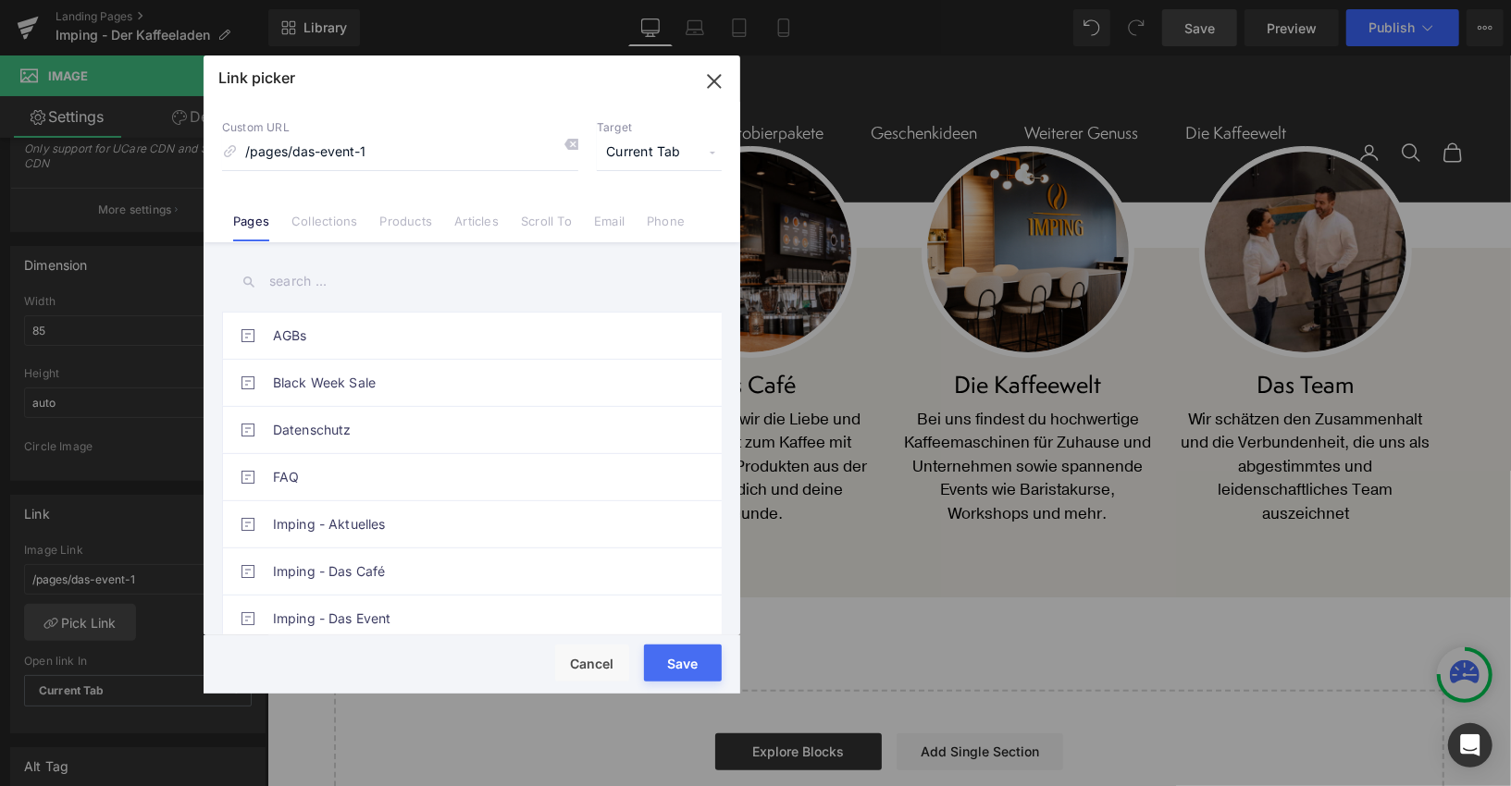
click at [301, 274] on input "text" at bounding box center [472, 282] width 500 height 42
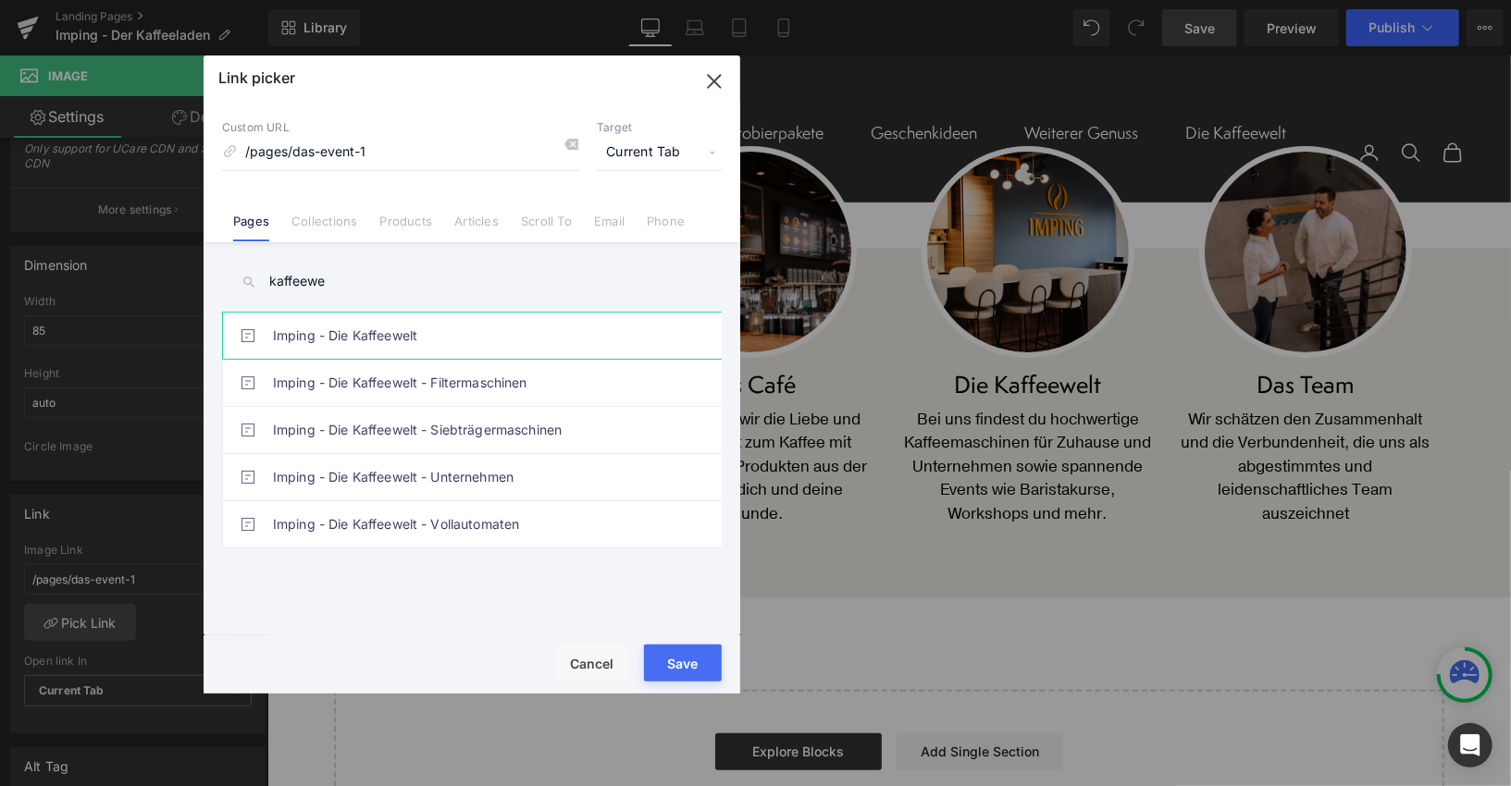
type input "kaffeewe"
click at [319, 340] on link "Imping - Die Kaffeewelt" at bounding box center [476, 336] width 407 height 46
type input "/pages/die-kaffeewelt"
click at [682, 663] on button "Save" at bounding box center [683, 663] width 78 height 37
type input "/pages/die-kaffeewelt"
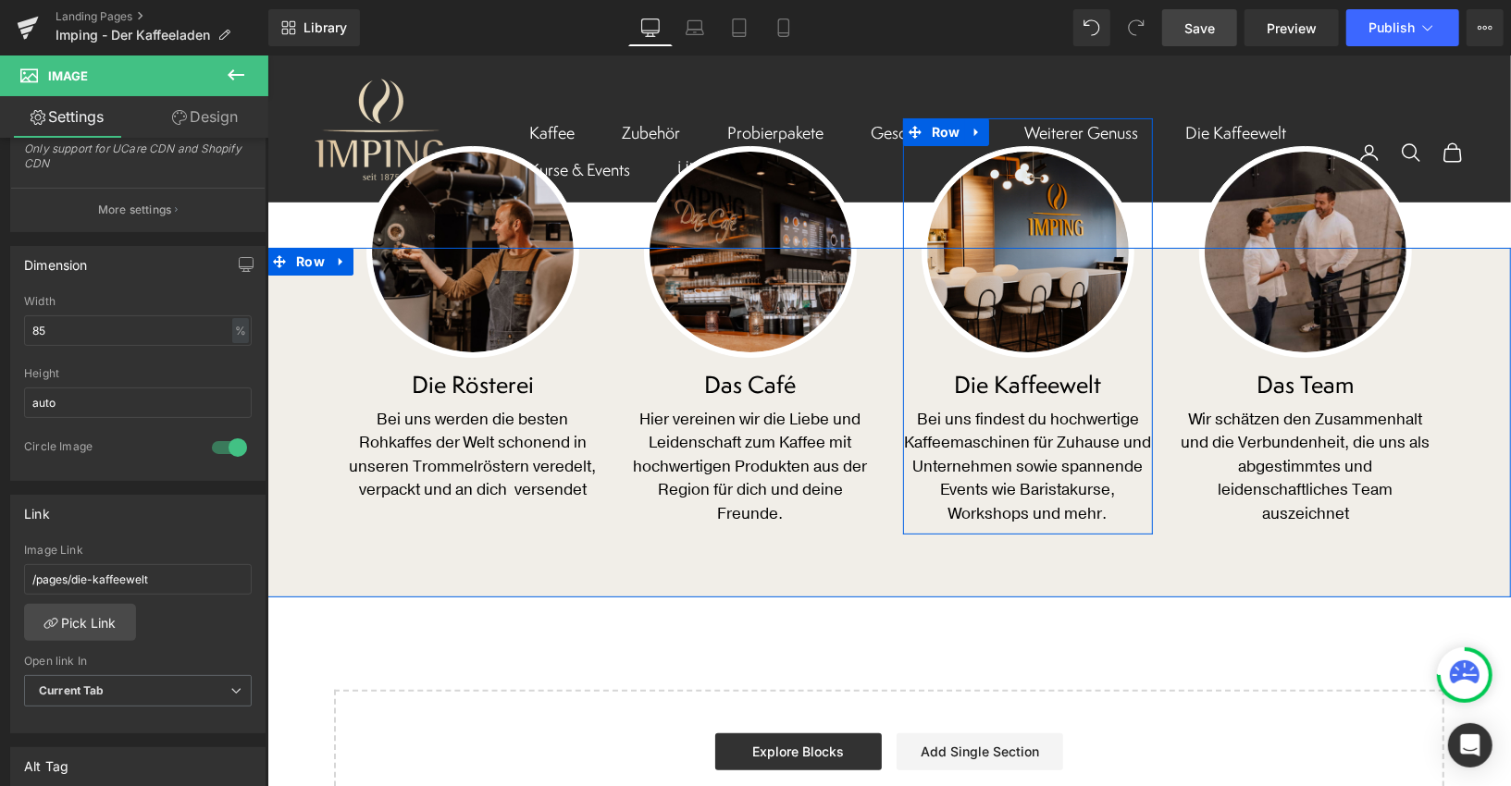
click at [1047, 378] on icon at bounding box center [1052, 383] width 10 height 11
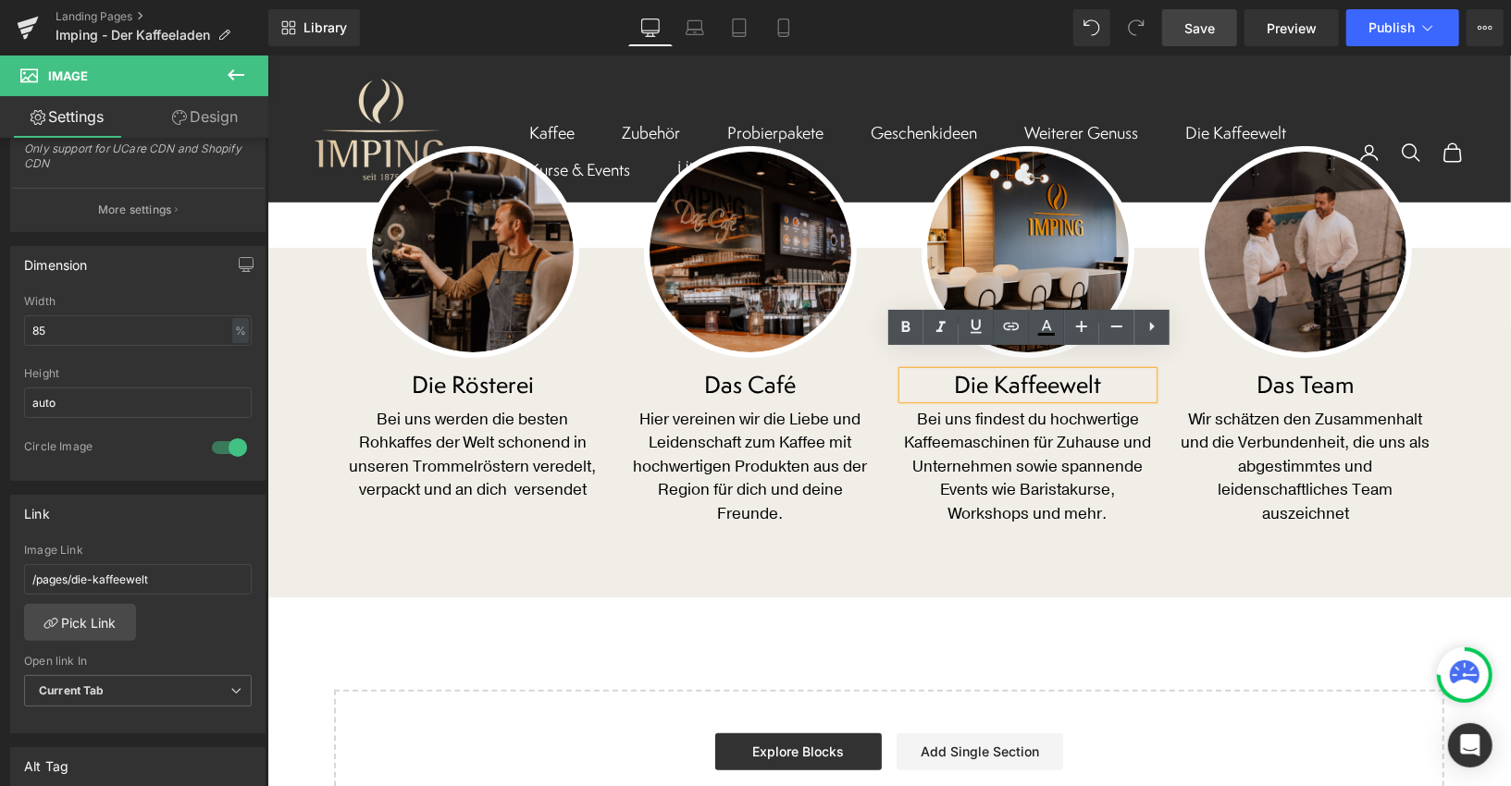
click at [1009, 371] on h2 "Die Kaffeewelt" at bounding box center [1027, 384] width 250 height 27
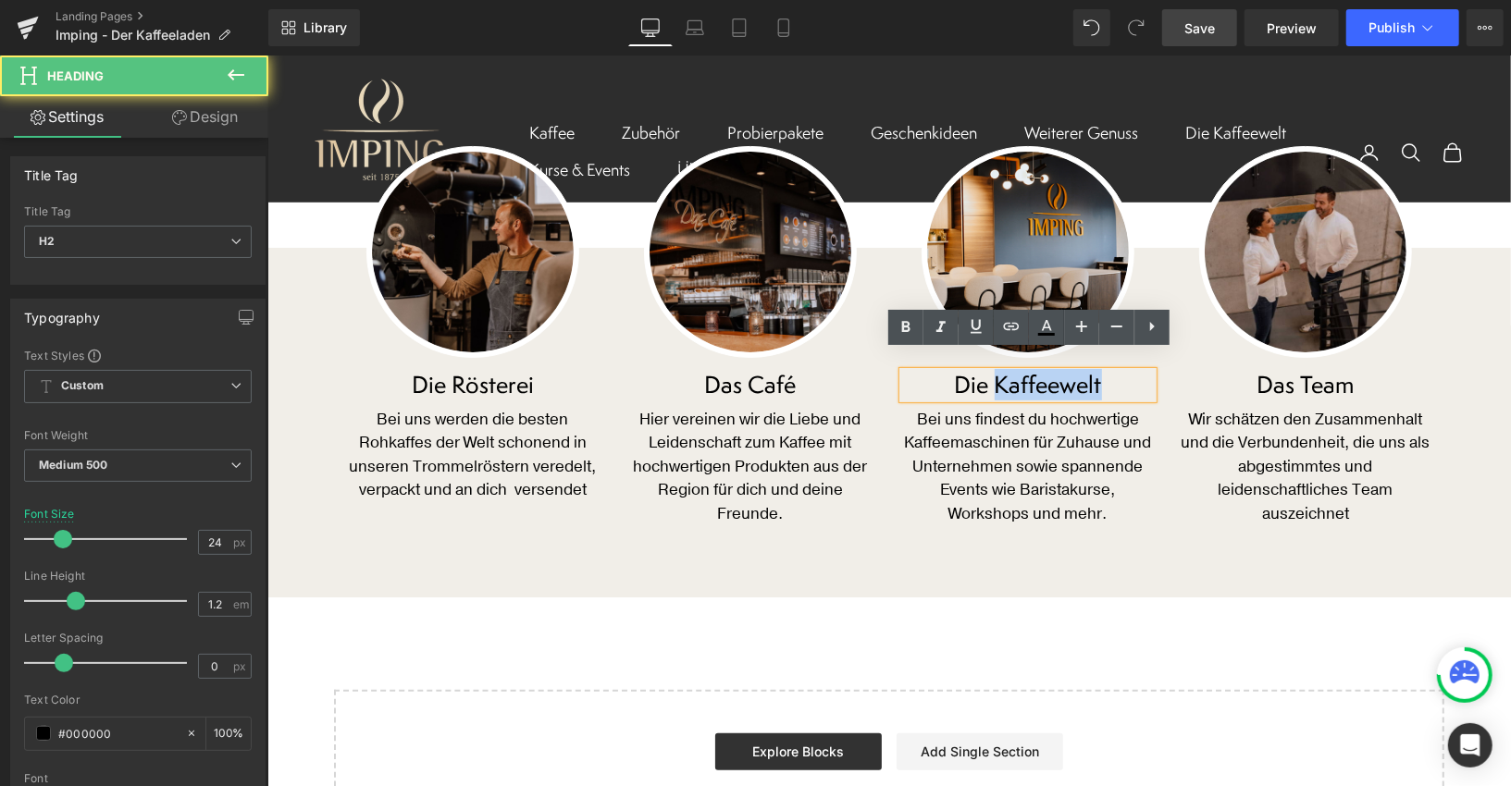
click at [1009, 371] on h2 "Die Kaffeewelt" at bounding box center [1027, 384] width 250 height 27
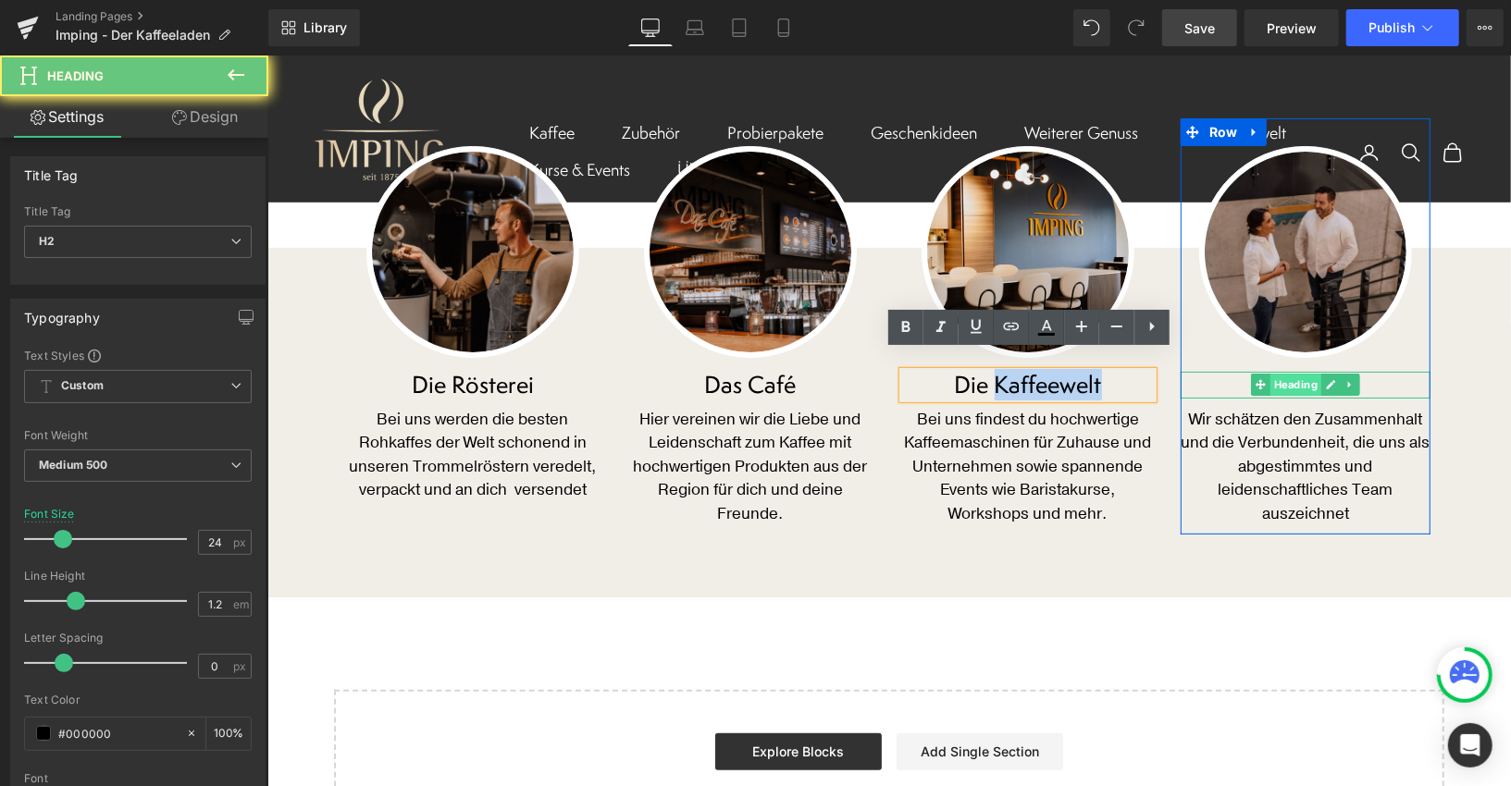
click at [1279, 373] on span "Heading" at bounding box center [1294, 384] width 51 height 22
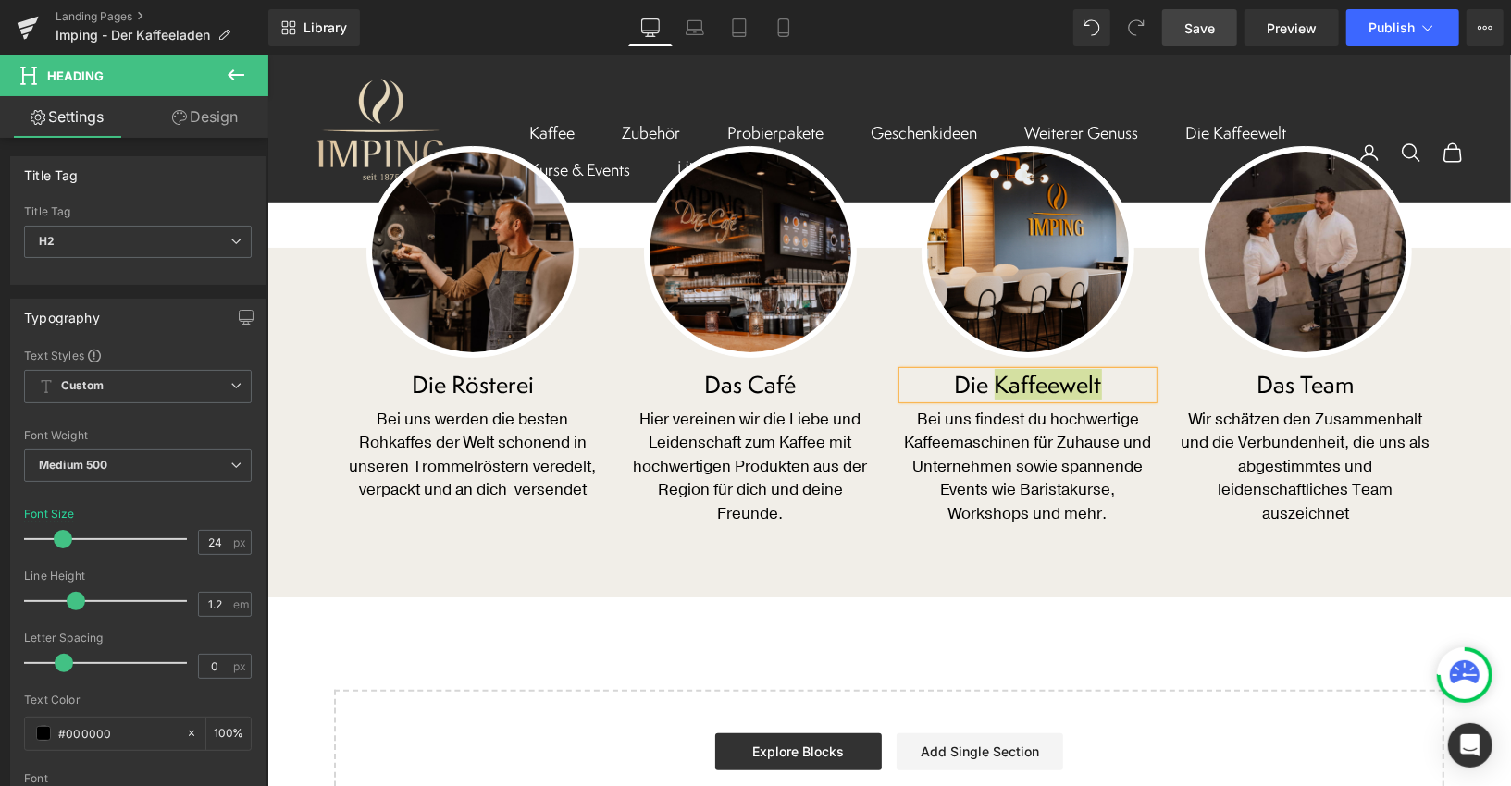
click at [1203, 33] on span "Save" at bounding box center [1199, 28] width 31 height 19
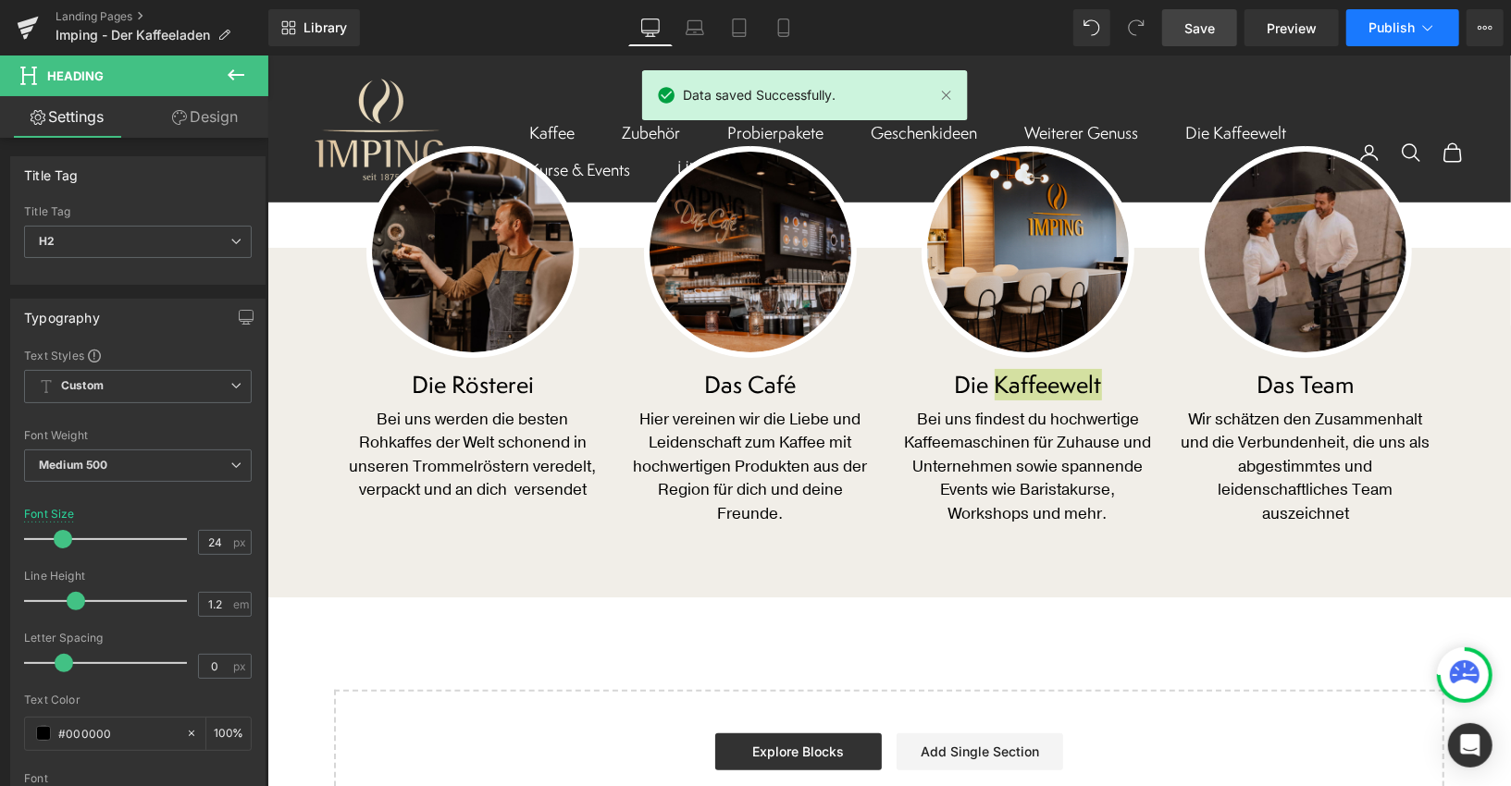
click at [1370, 31] on span "Publish" at bounding box center [1391, 27] width 46 height 15
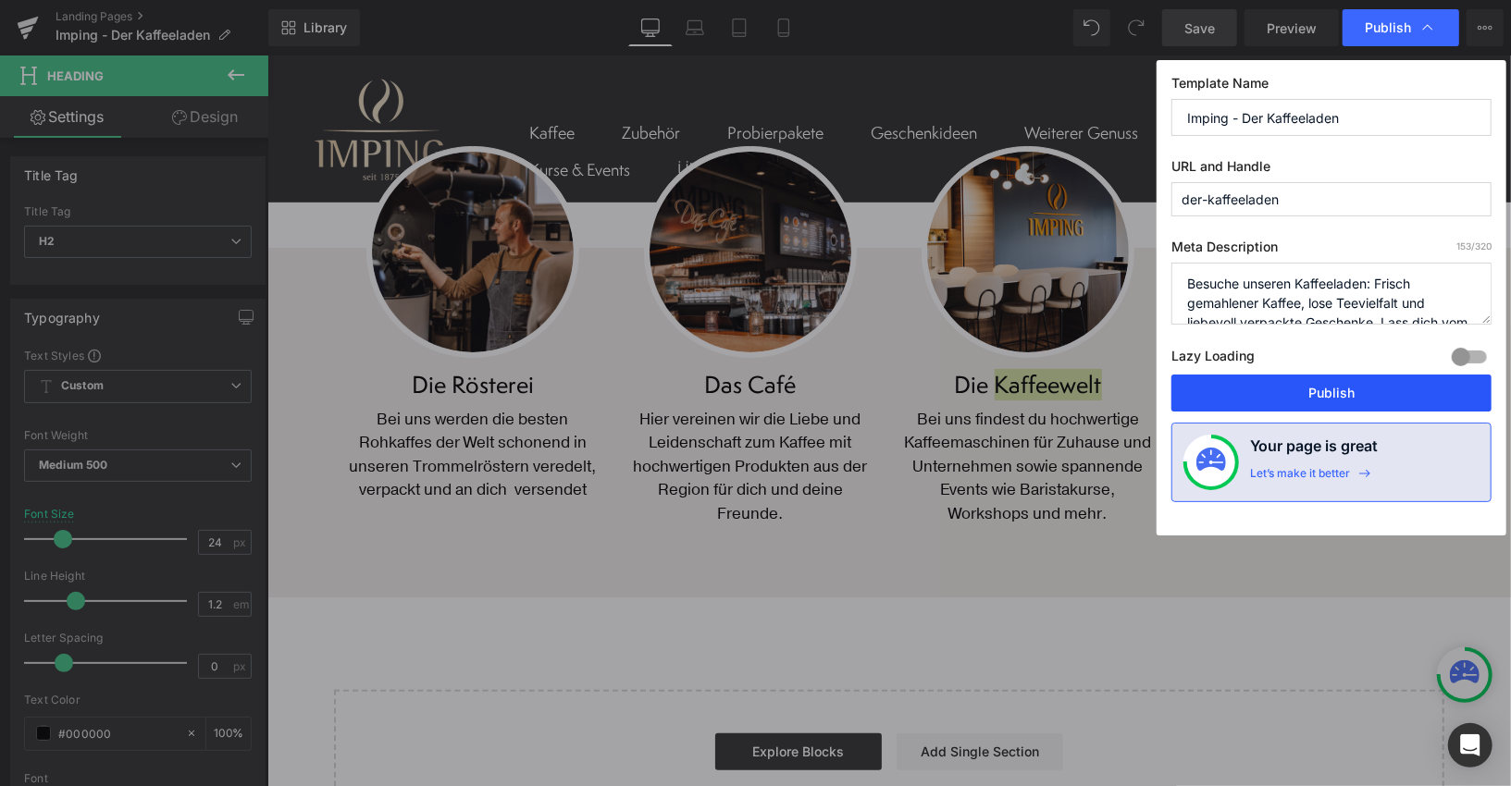
click at [1293, 397] on button "Publish" at bounding box center [1331, 393] width 320 height 37
